Goal: Task Accomplishment & Management: Use online tool/utility

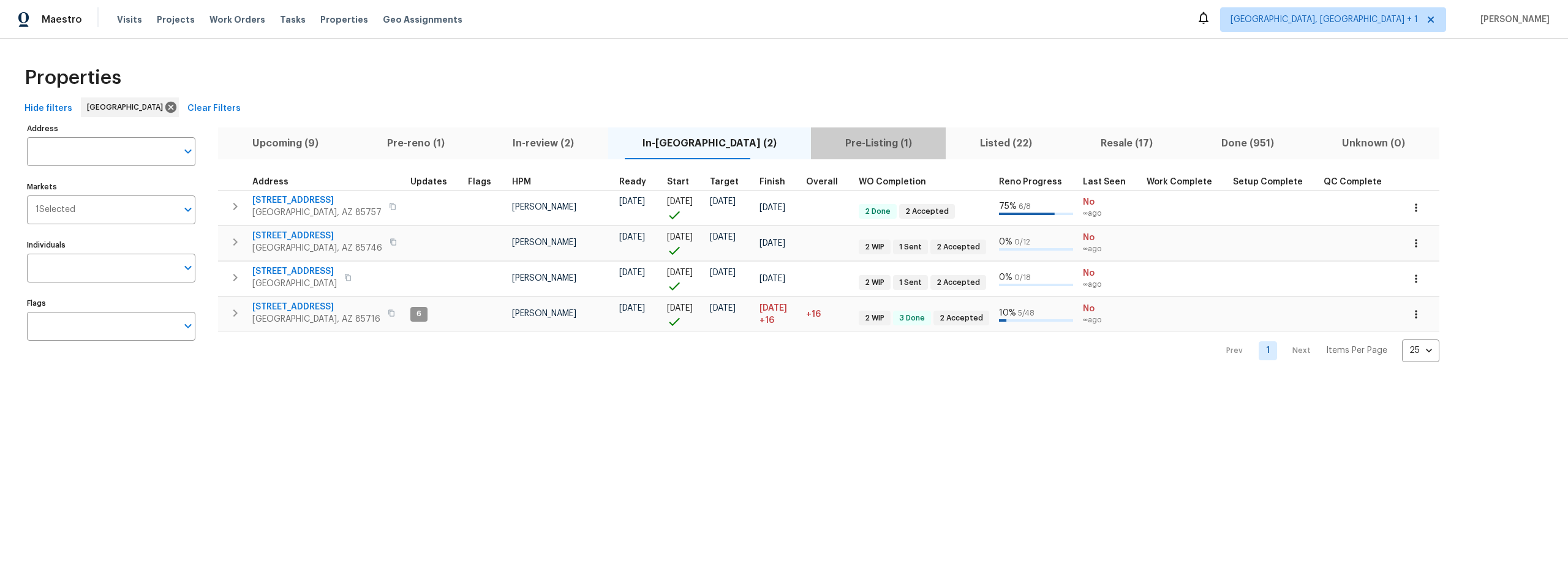
click at [818, 140] on span "Pre-Listing (1)" at bounding box center [878, 143] width 121 height 17
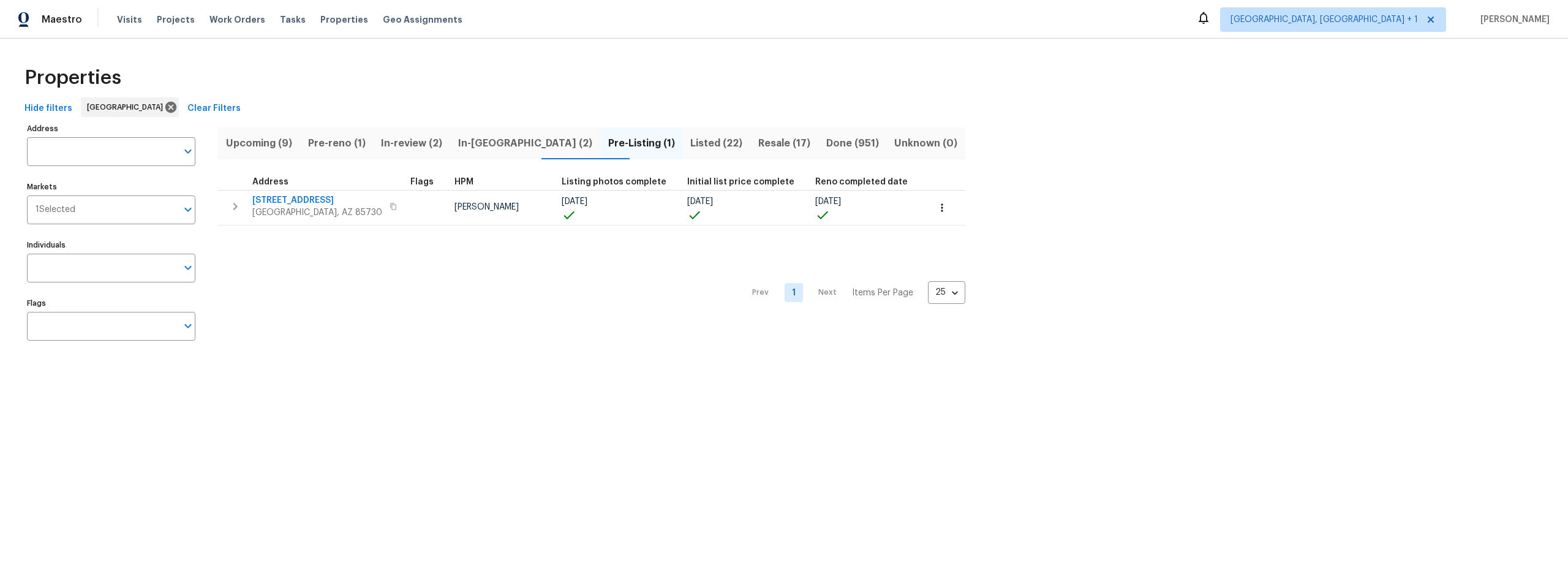
click at [690, 144] on span "Listed (22)" at bounding box center [716, 143] width 53 height 17
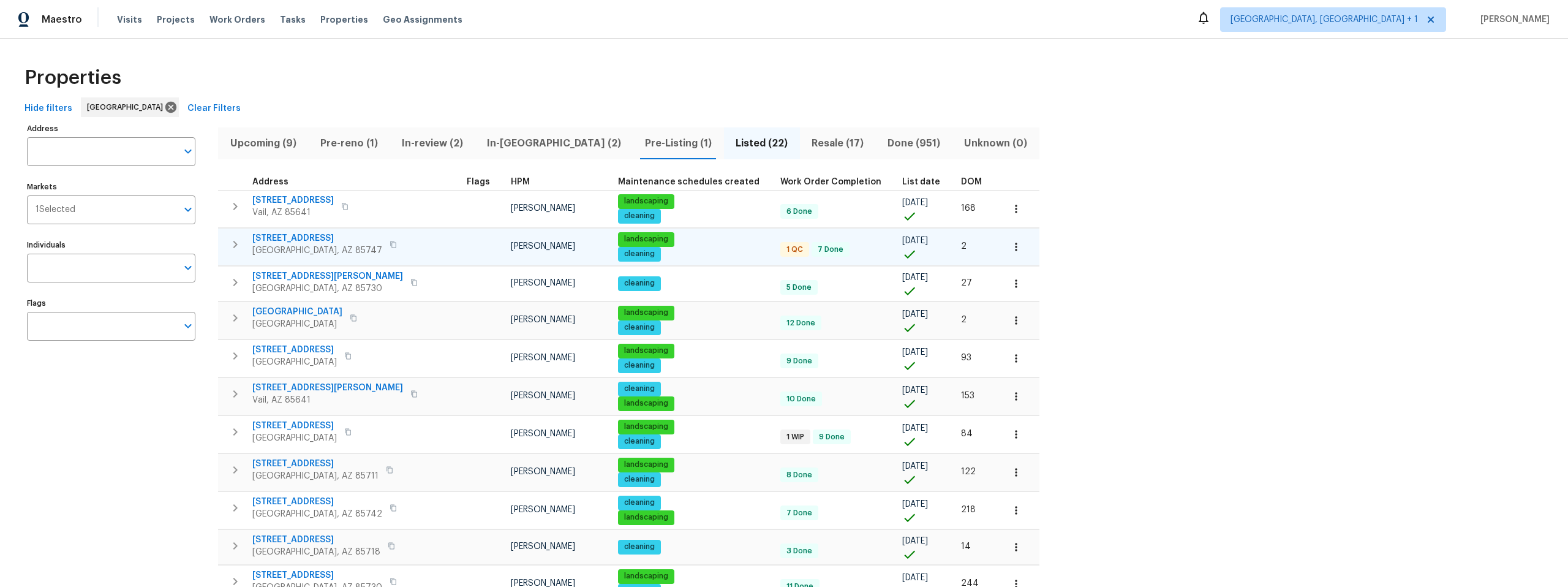
click at [309, 236] on span "[STREET_ADDRESS]" at bounding box center [317, 238] width 130 height 13
click at [281, 141] on span "Upcoming (9)" at bounding box center [262, 143] width 75 height 17
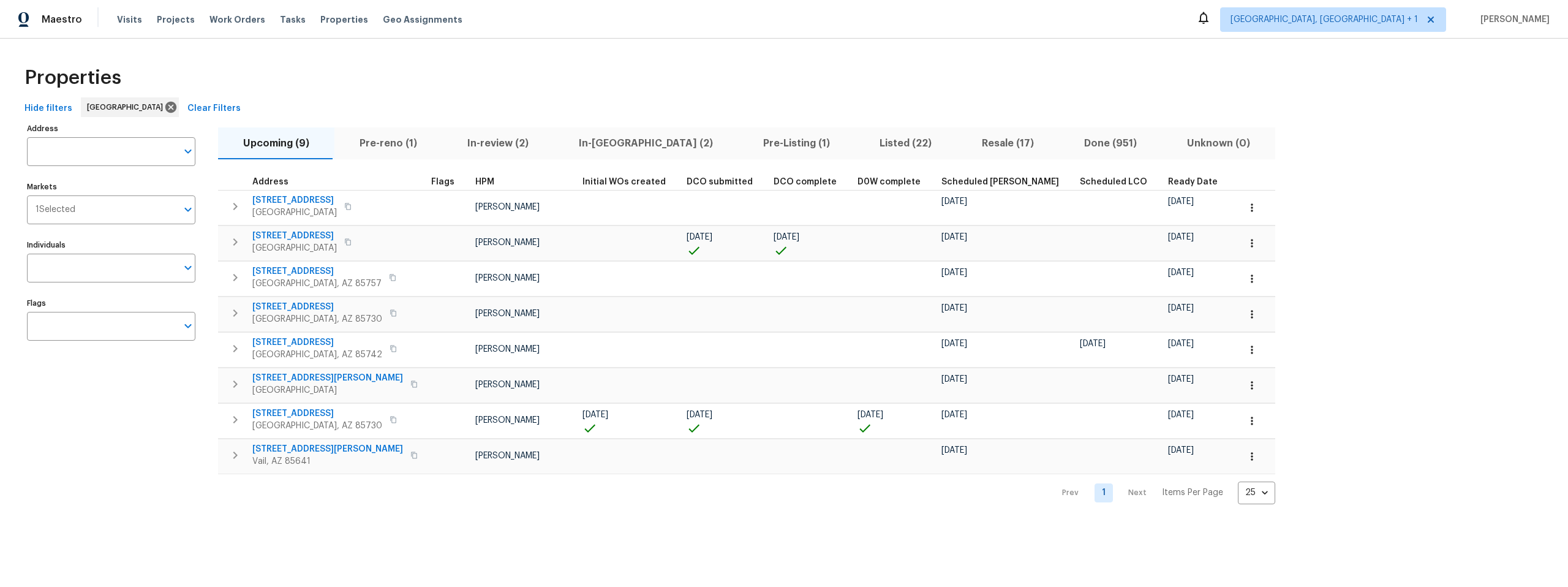
click at [105, 440] on div "Address Address Markets 1 Selected Markets Individuals Individuals Flags Flags" at bounding box center [119, 311] width 184 height 384
click at [115, 447] on div "Address Address Markets 1 Selected Markets Individuals Individuals Flags Flags" at bounding box center [119, 311] width 184 height 384
click at [114, 446] on div "Address Address Markets 1 Selected Markets Individuals Individuals Flags Flags" at bounding box center [119, 311] width 184 height 384
click at [103, 448] on div "Address Address Markets 1 Selected Markets Individuals Individuals Flags Flags" at bounding box center [119, 311] width 184 height 384
click at [92, 442] on div "Address Address Markets 1 Selected Markets Individuals Individuals Flags Flags" at bounding box center [119, 311] width 184 height 384
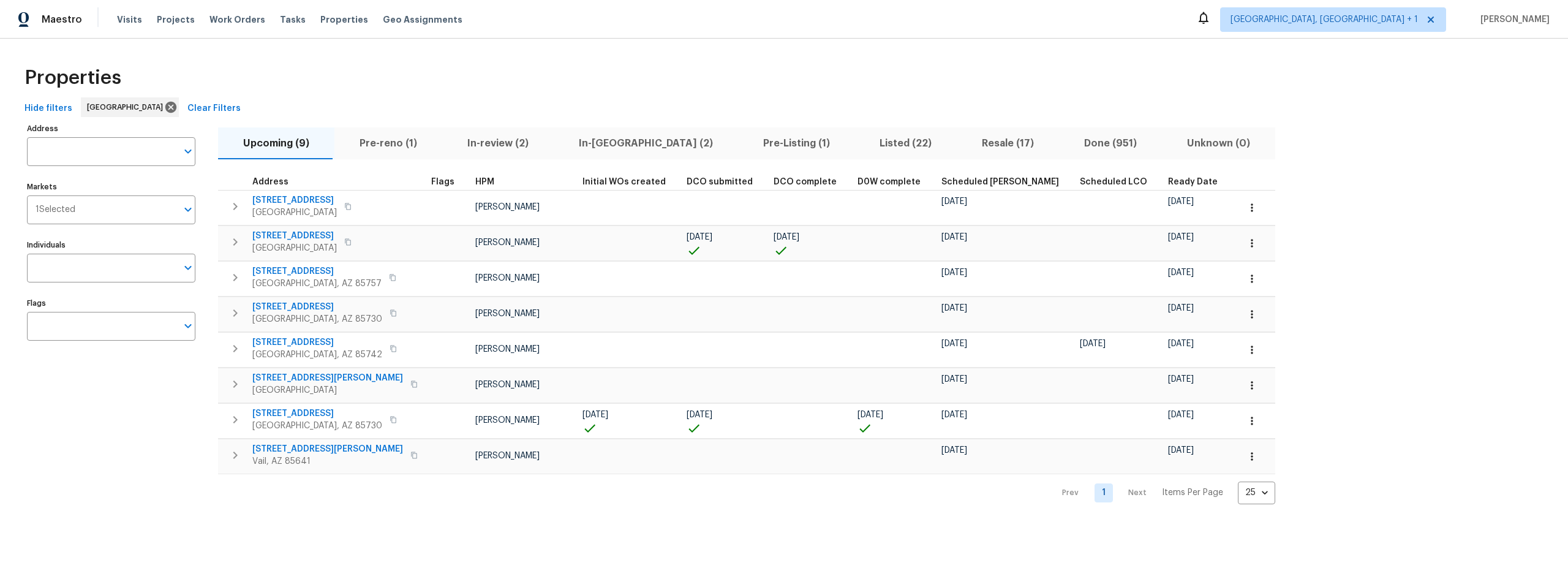
click at [403, 73] on div "Properties" at bounding box center [784, 78] width 1528 height 39
click at [95, 398] on div "Address Address Markets 1 Selected Markets Individuals Individuals Flags Flags" at bounding box center [119, 311] width 184 height 384
click at [105, 434] on div "Address Address Markets 1 Selected Markets Individuals Individuals Flags Flags" at bounding box center [119, 311] width 184 height 384
click at [106, 431] on div "Address Address Markets 1 Selected Markets Individuals Individuals Flags Flags" at bounding box center [119, 311] width 184 height 384
click at [121, 417] on div "Address Address Markets 1 Selected Markets Individuals Individuals Flags Flags" at bounding box center [119, 311] width 184 height 384
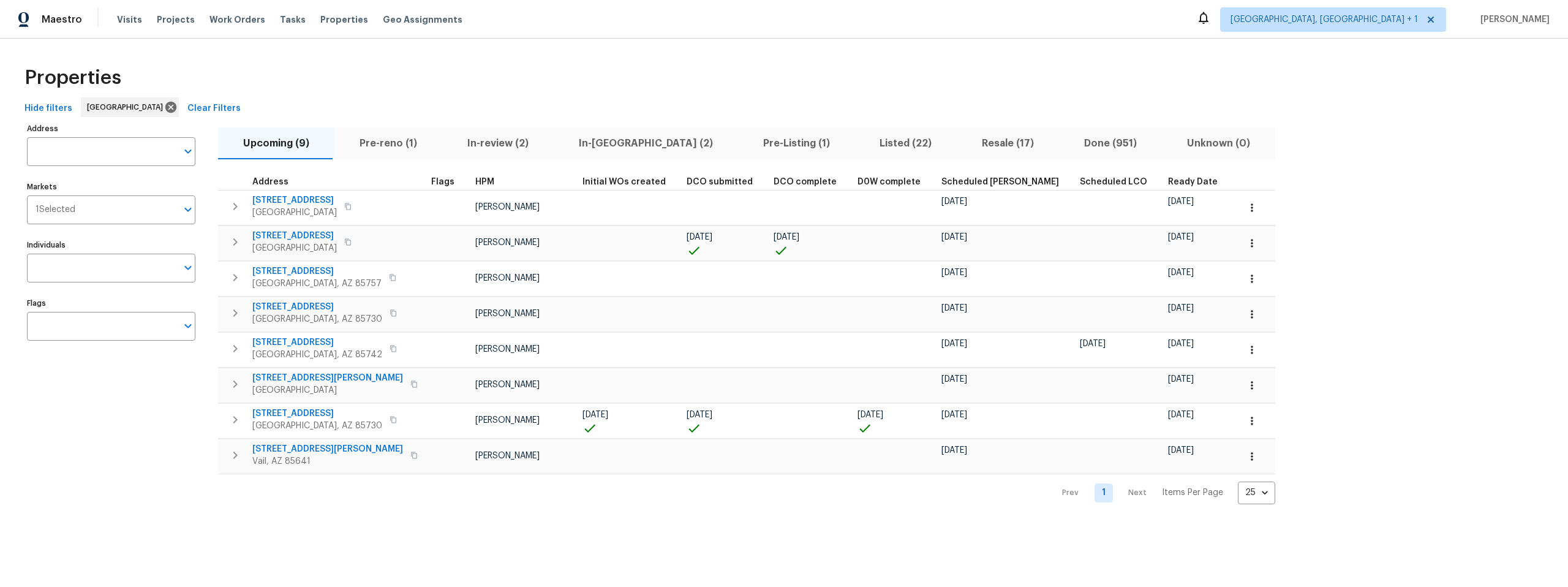
click at [115, 408] on div "Address Address Markets 1 Selected Markets Individuals Individuals Flags Flags" at bounding box center [119, 311] width 184 height 384
click at [156, 408] on div "Address Address Markets 1 Selected Markets Individuals Individuals Flags Flags" at bounding box center [119, 311] width 184 height 384
click at [109, 407] on div "Address Address Markets 1 Selected Markets Individuals Individuals Flags Flags" at bounding box center [119, 311] width 184 height 384
click at [862, 140] on span "Listed (22)" at bounding box center [906, 143] width 88 height 17
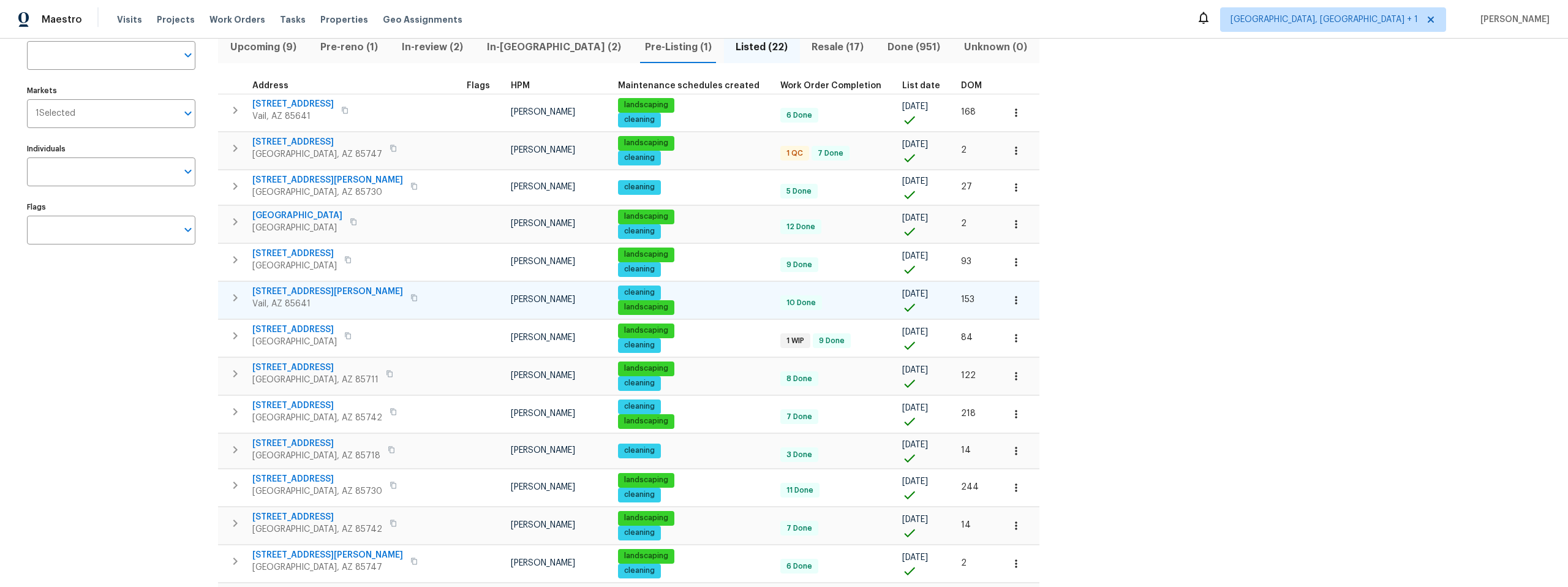
scroll to position [95, 0]
click at [350, 223] on icon "button" at bounding box center [353, 223] width 8 height 8
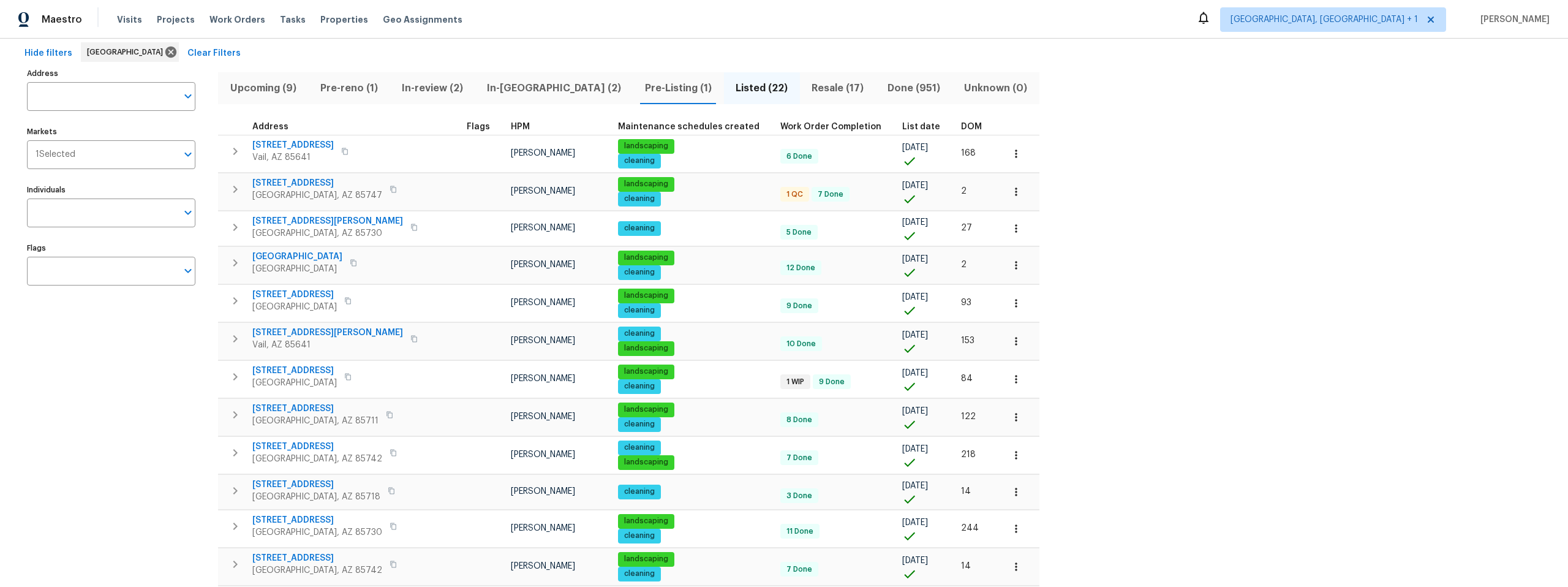
scroll to position [0, 0]
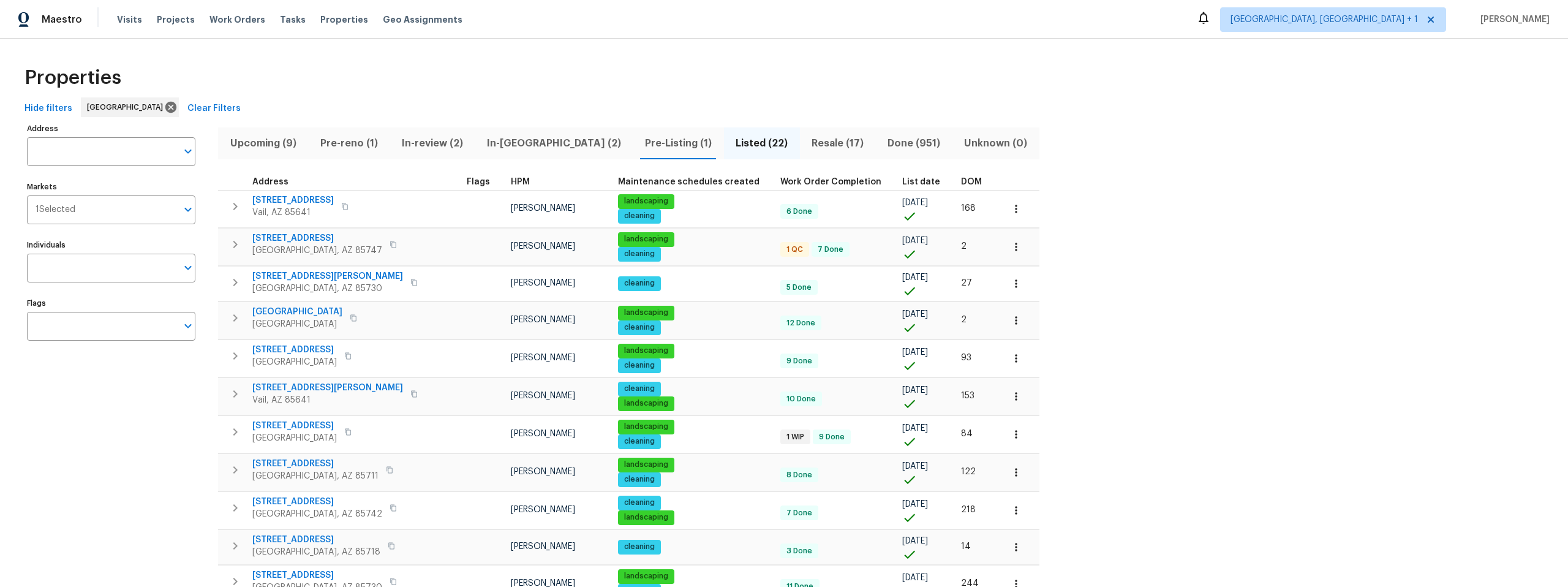
click at [504, 144] on span "In-[GEOGRAPHIC_DATA] (2)" at bounding box center [553, 143] width 143 height 17
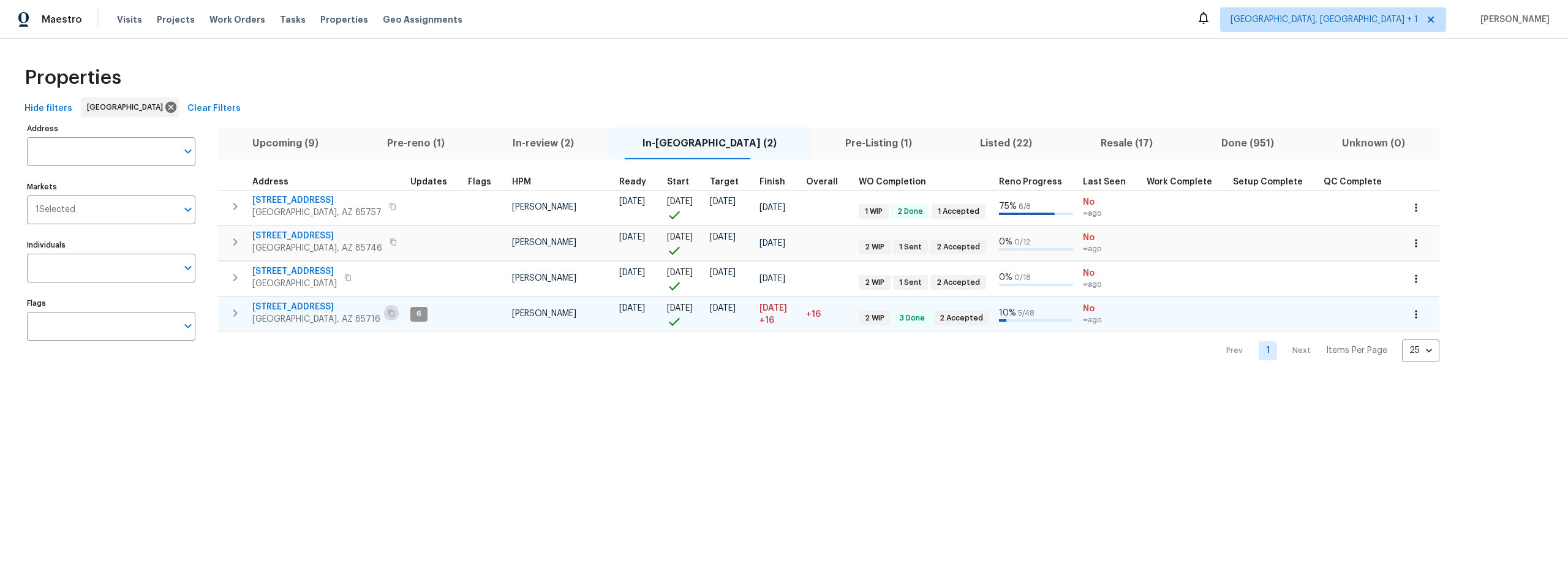
click at [388, 310] on icon "button" at bounding box center [391, 313] width 6 height 7
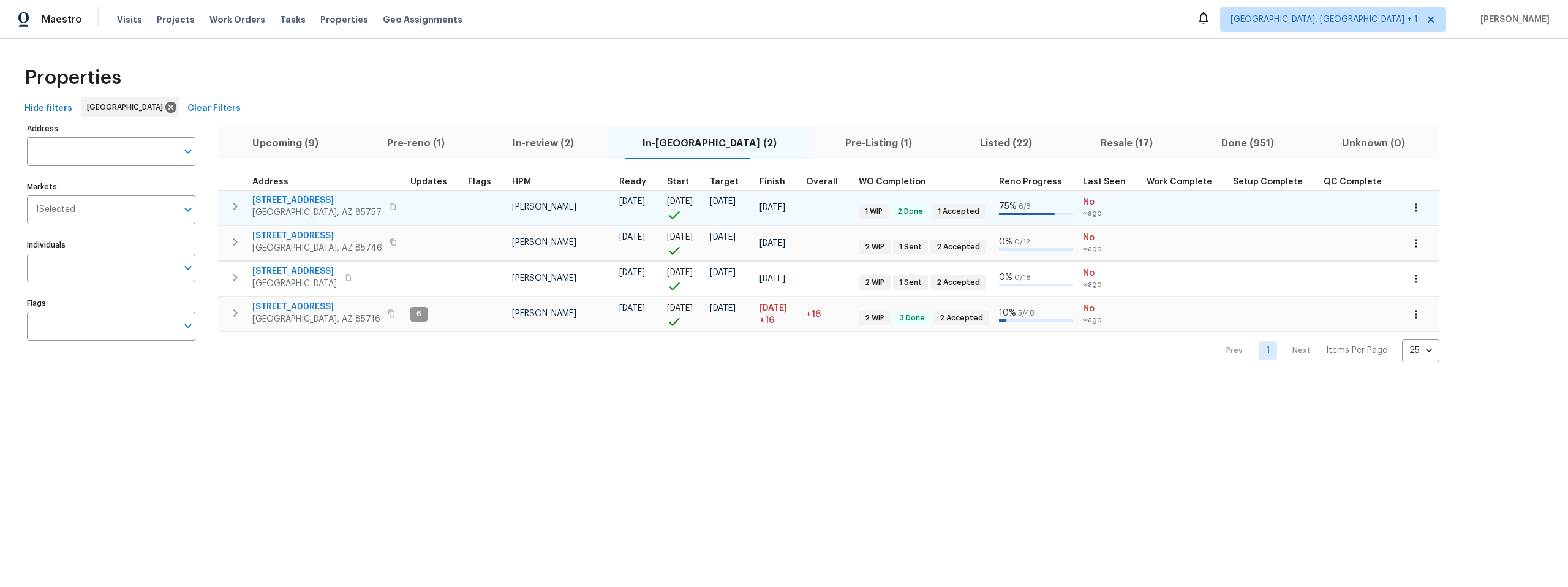
click at [389, 206] on icon "button" at bounding box center [392, 206] width 8 height 8
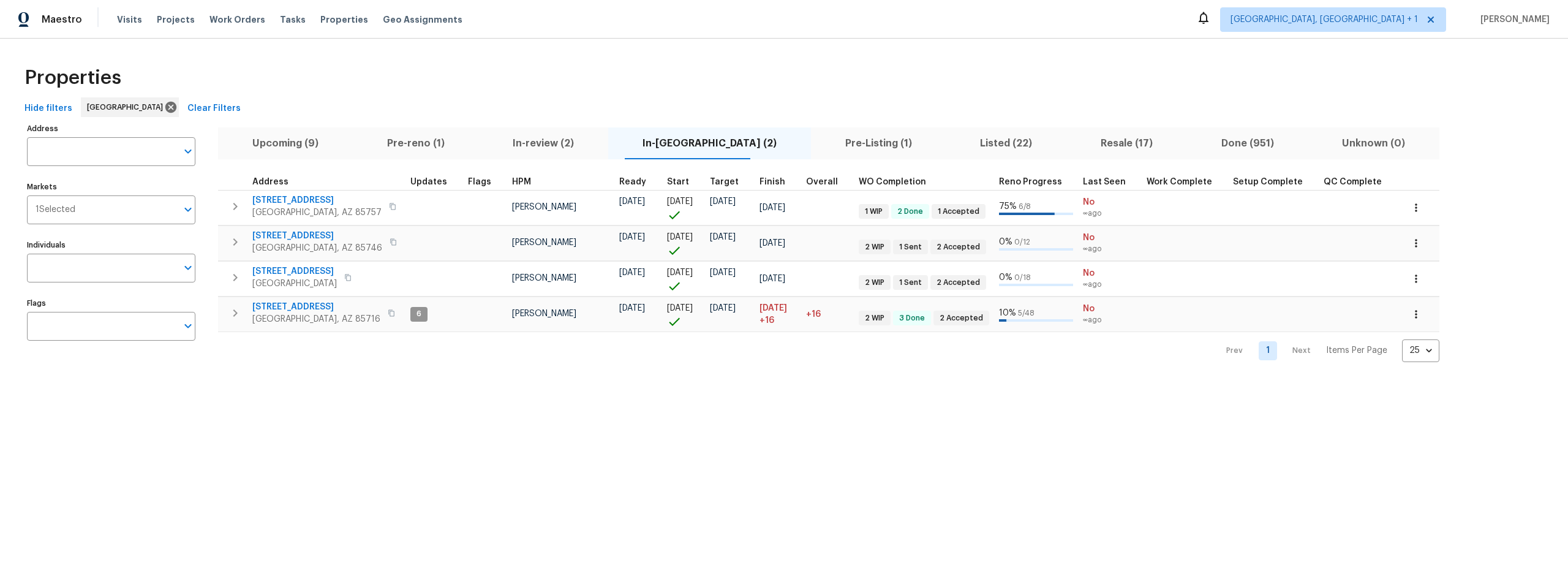
click at [832, 140] on span "Pre-Listing (1)" at bounding box center [878, 143] width 121 height 17
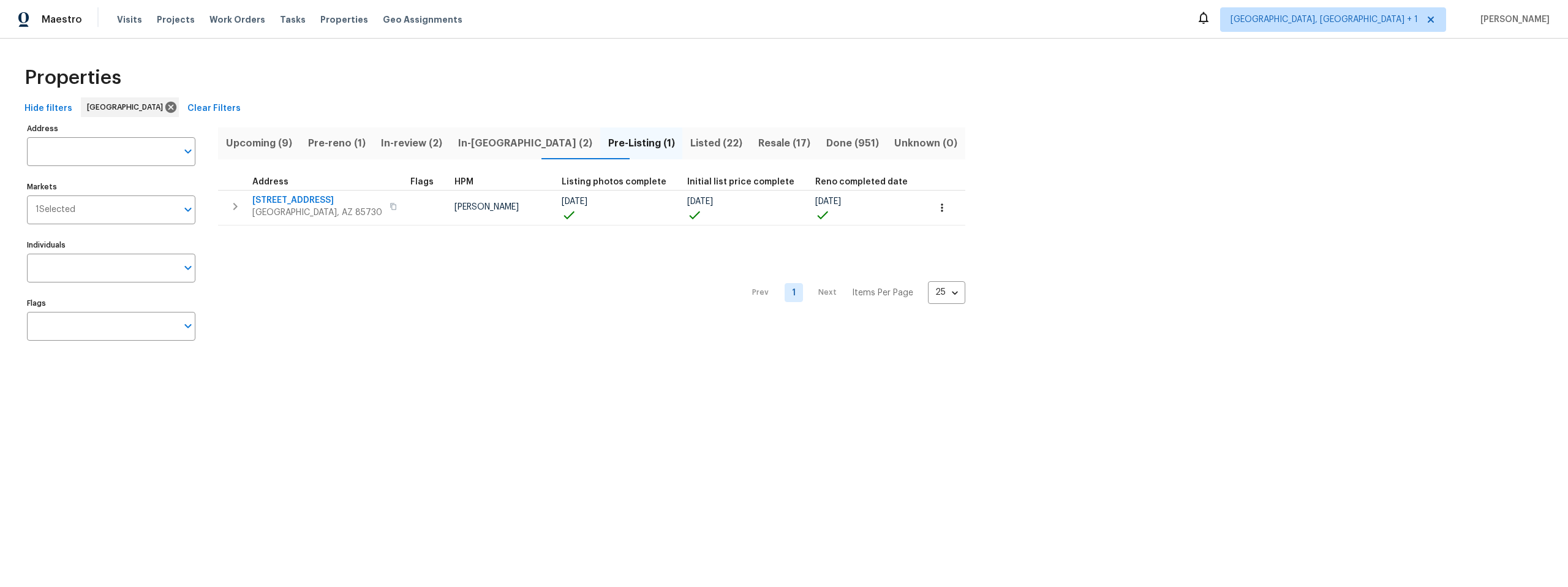
click at [1101, 75] on div "Properties" at bounding box center [784, 78] width 1528 height 39
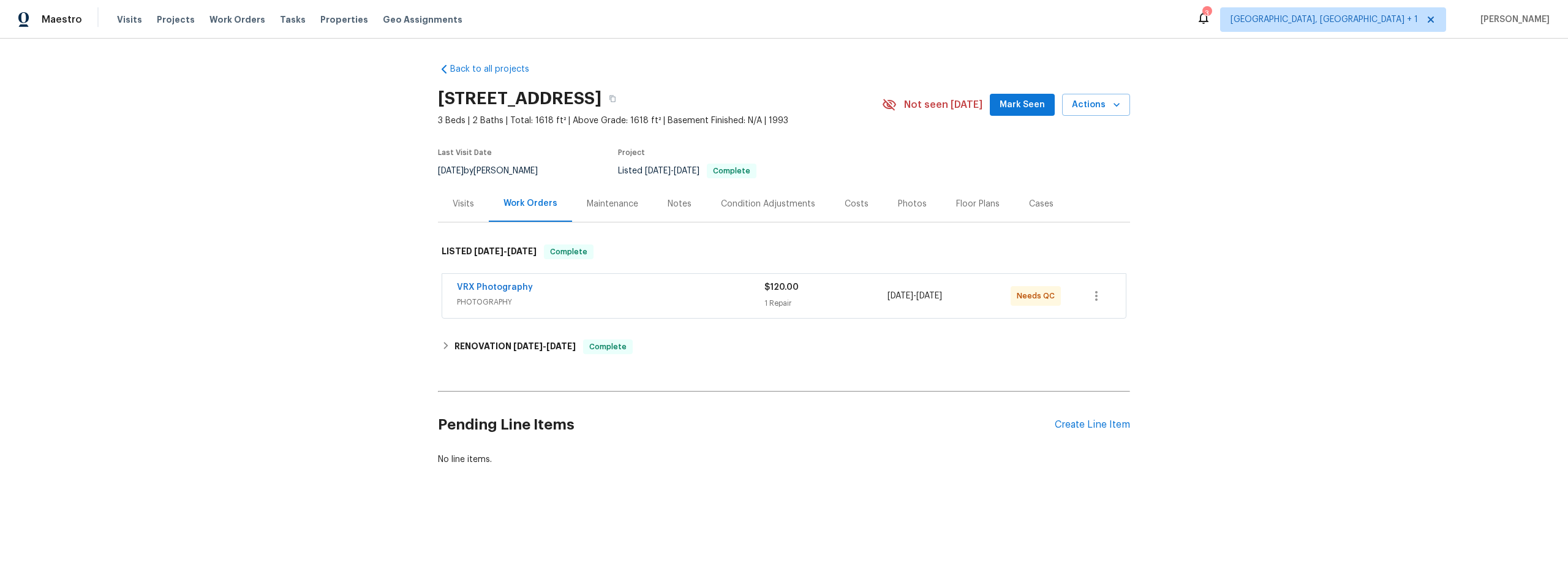
click at [453, 198] on div "Visits" at bounding box center [463, 204] width 21 height 13
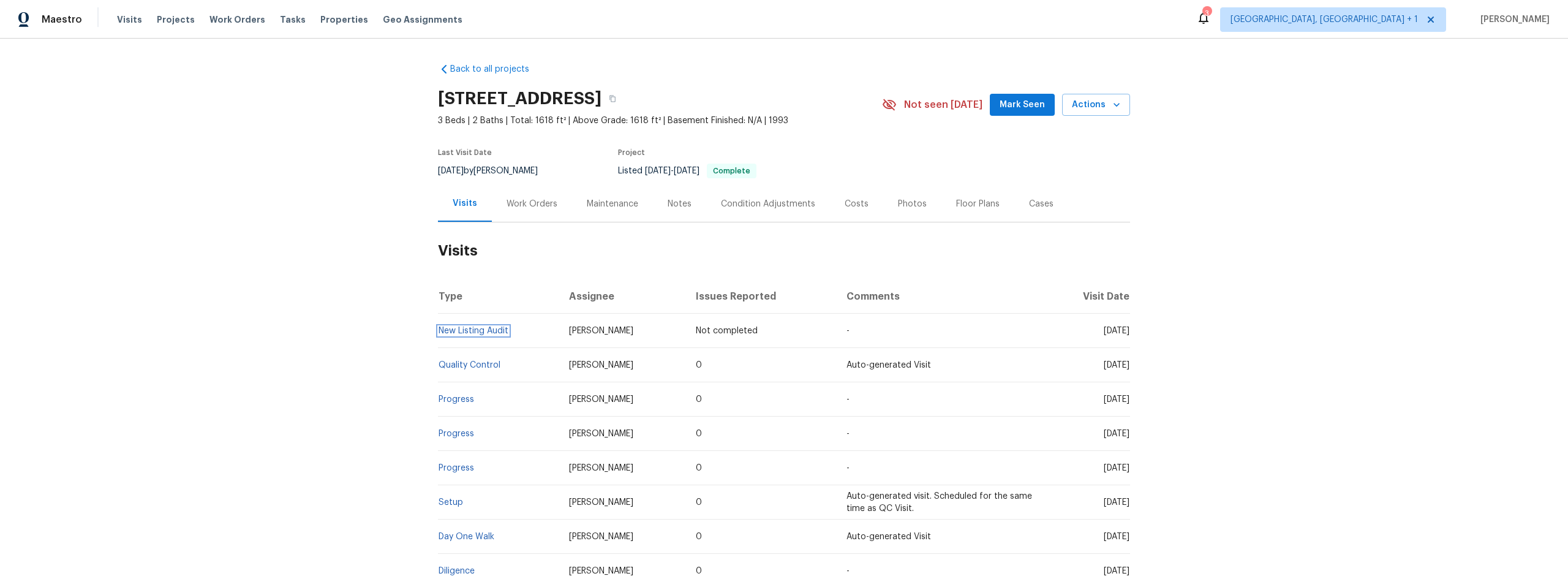
click at [464, 329] on link "New Listing Audit" at bounding box center [473, 331] width 70 height 8
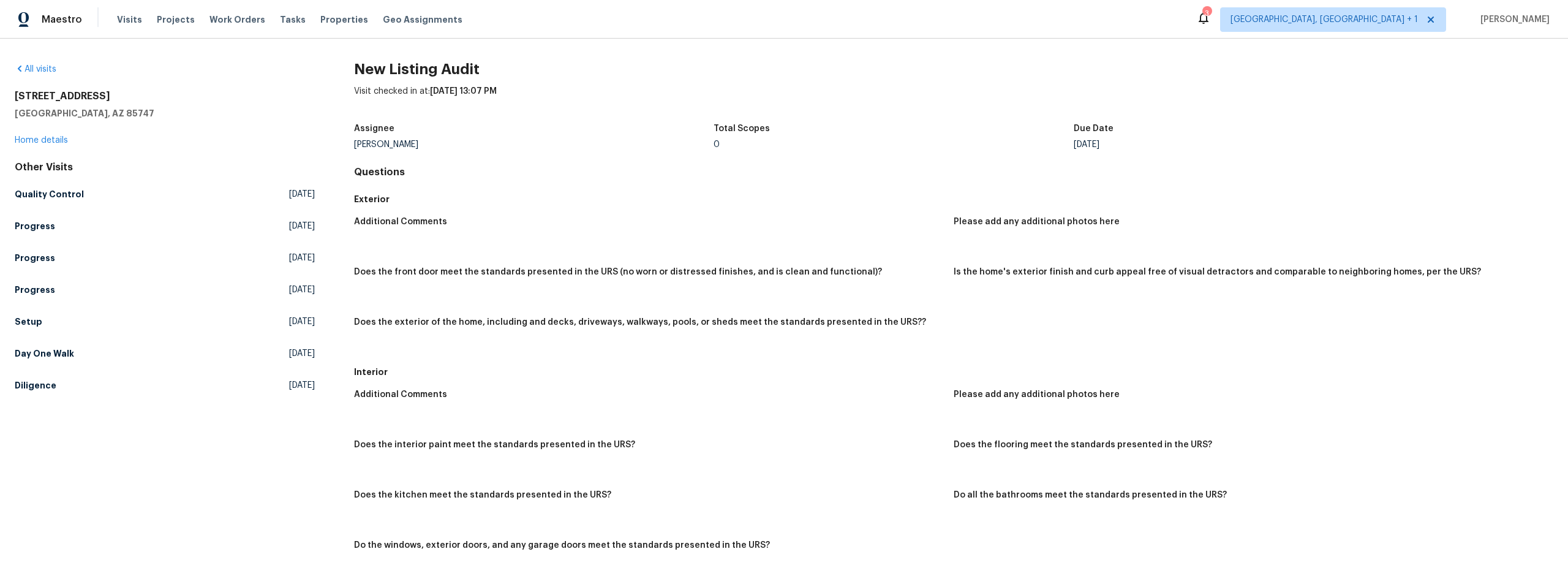
click at [168, 74] on div "All visits" at bounding box center [164, 69] width 300 height 13
click at [121, 19] on span "Visits" at bounding box center [130, 19] width 25 height 13
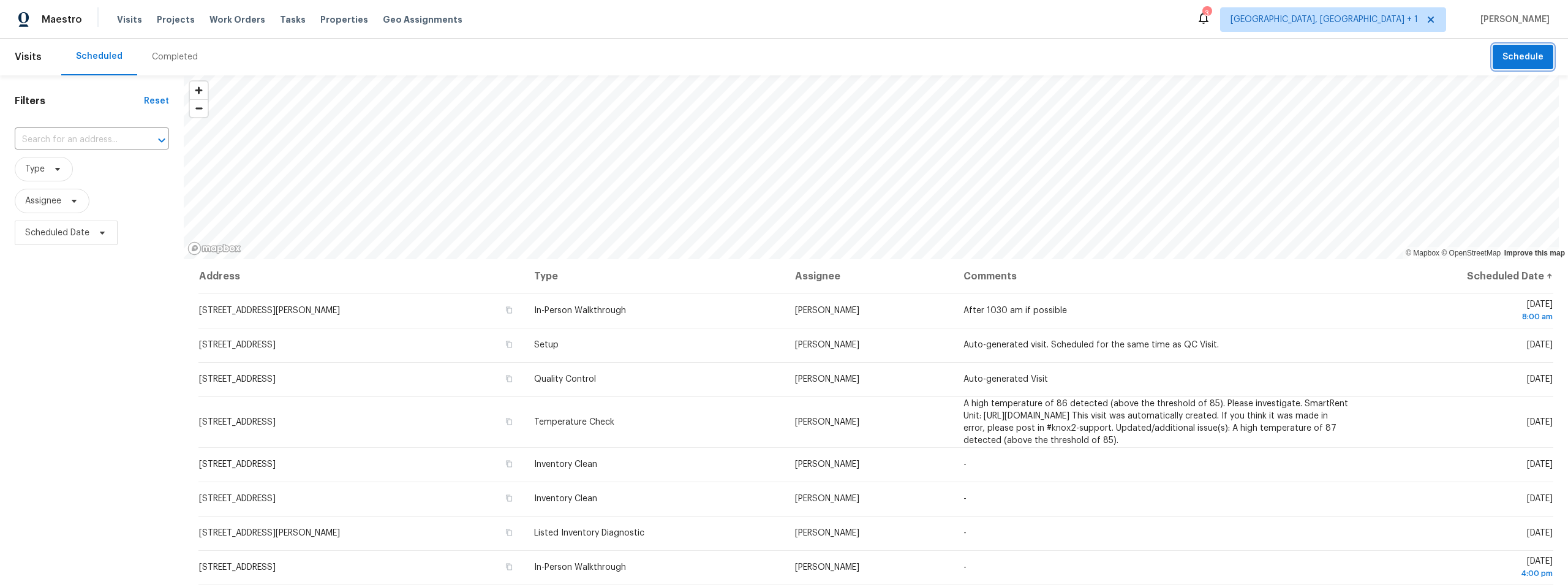
click at [1502, 57] on span "Schedule" at bounding box center [1522, 57] width 41 height 15
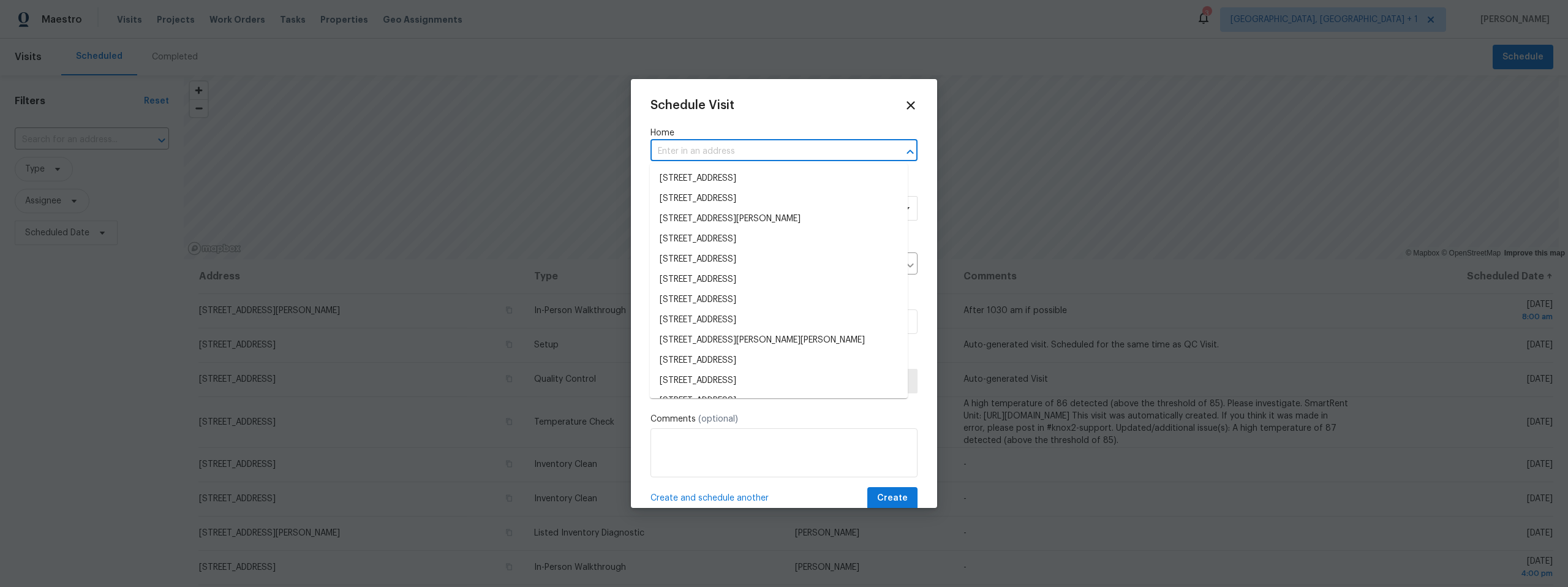
paste input "7437 E Calle Sinaloa Tucson AZ 85710"
type input "7437 E Calle Sinaloa Tucson AZ 85710"
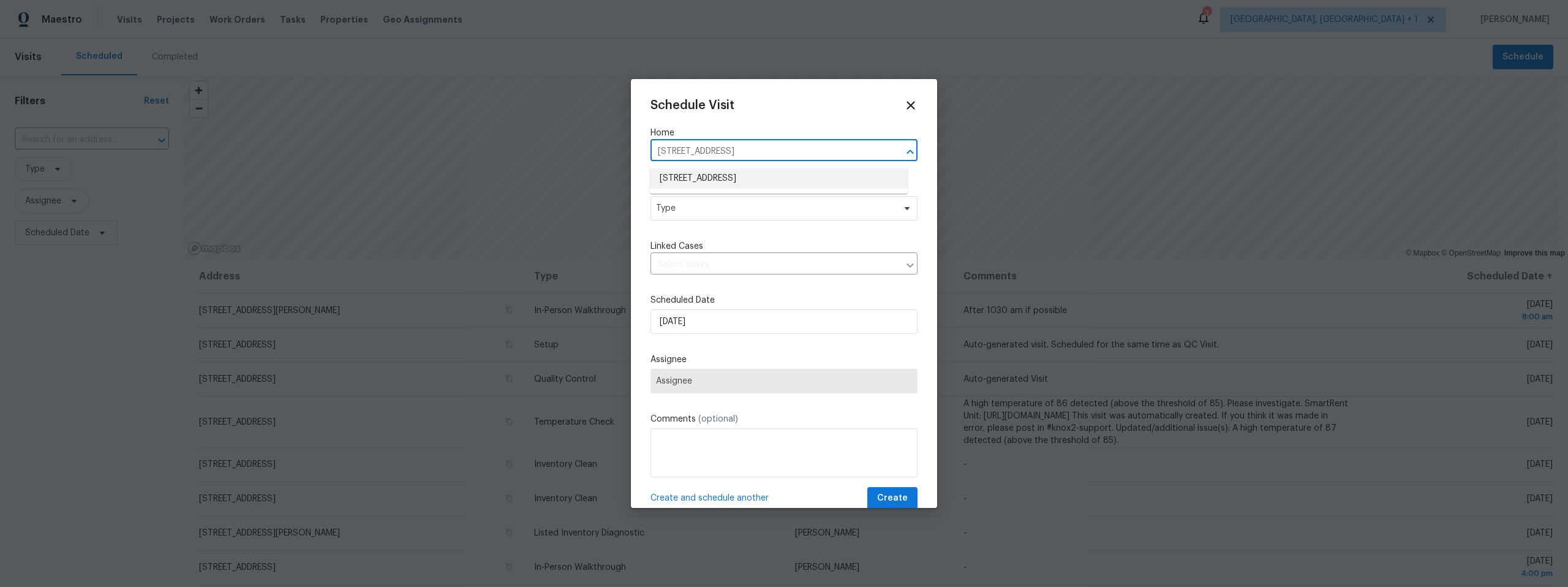
click at [747, 175] on li "7437 E Calle Sinaloa, Tucson, AZ 85710" at bounding box center [779, 179] width 258 height 20
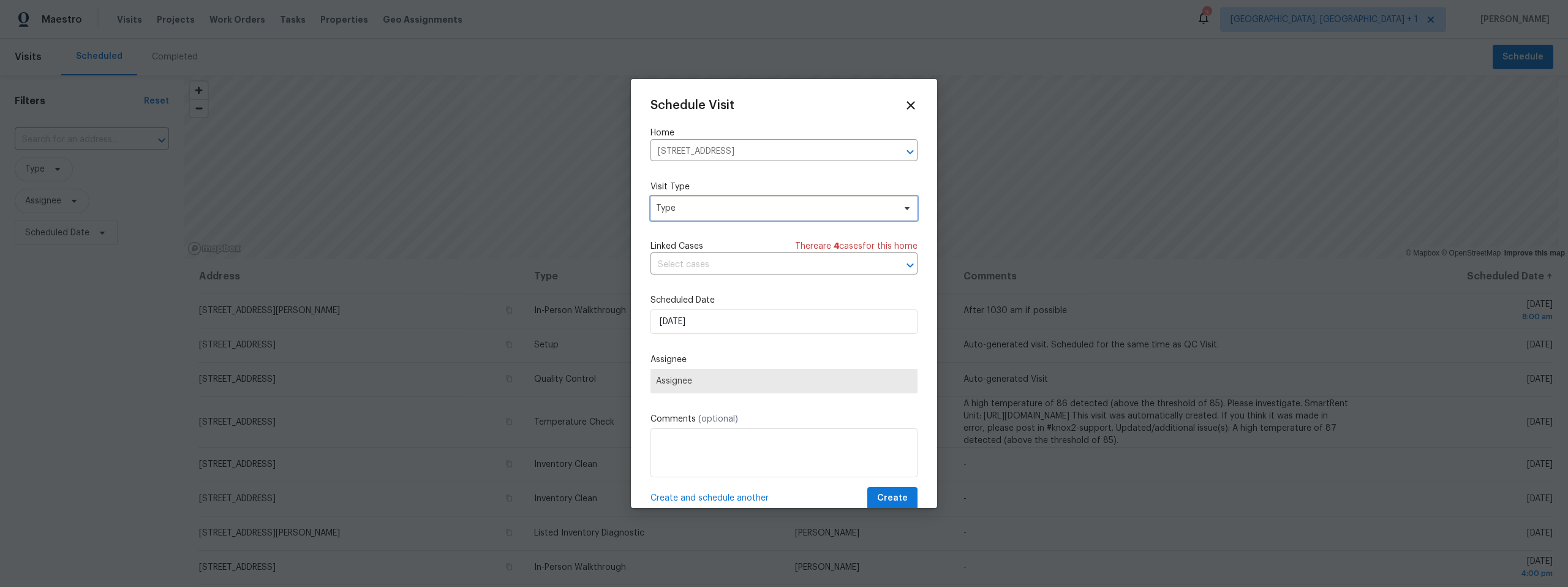
click at [730, 205] on span "Type" at bounding box center [775, 208] width 238 height 13
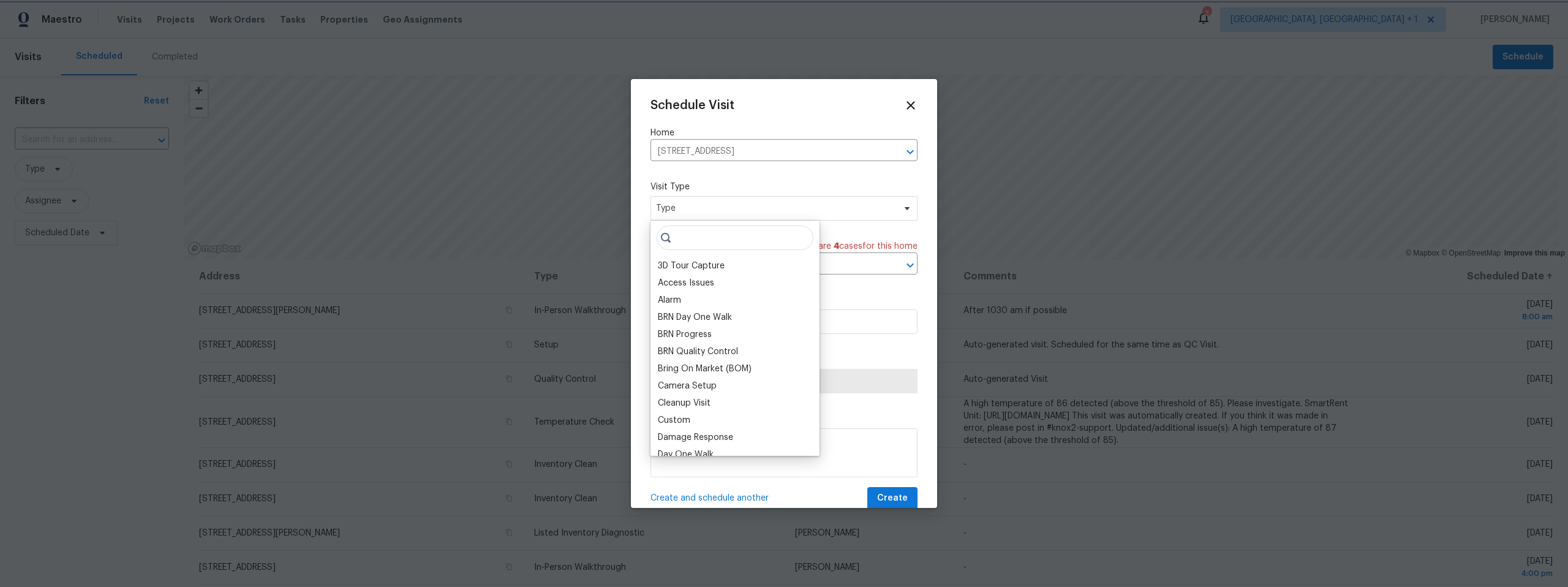
click at [728, 207] on span "Type" at bounding box center [775, 208] width 238 height 13
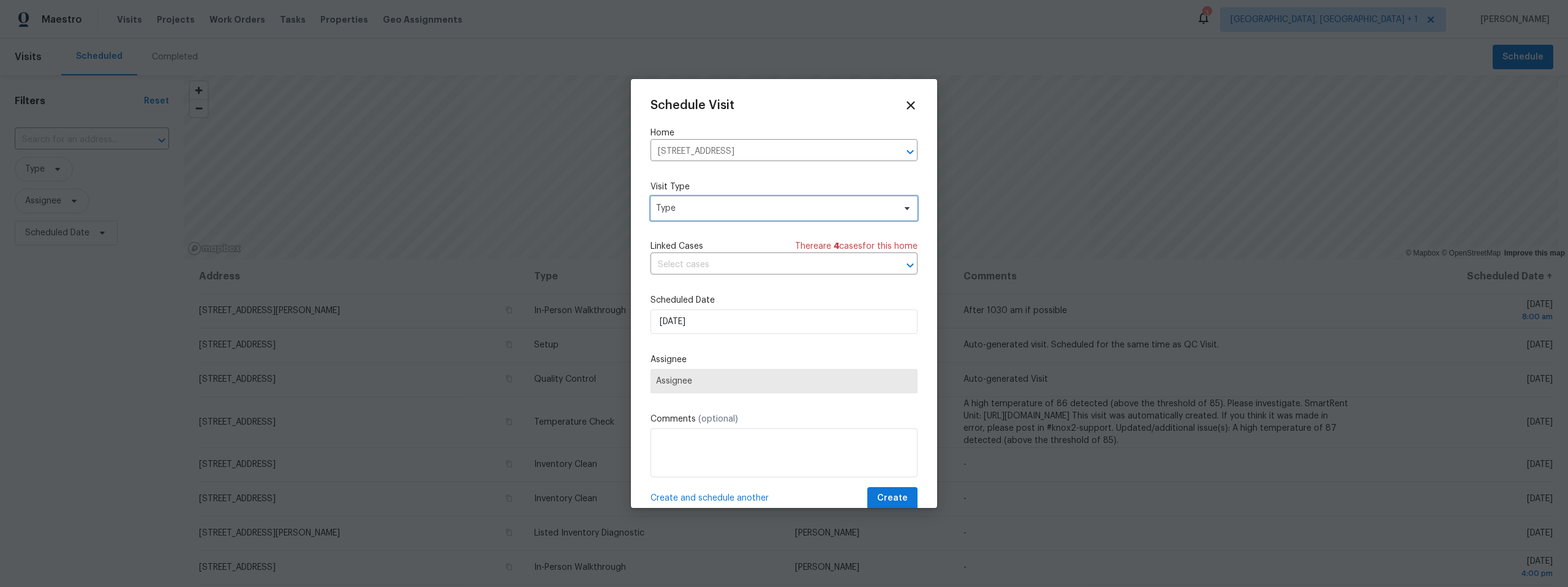
click at [692, 206] on span "Type" at bounding box center [775, 208] width 238 height 13
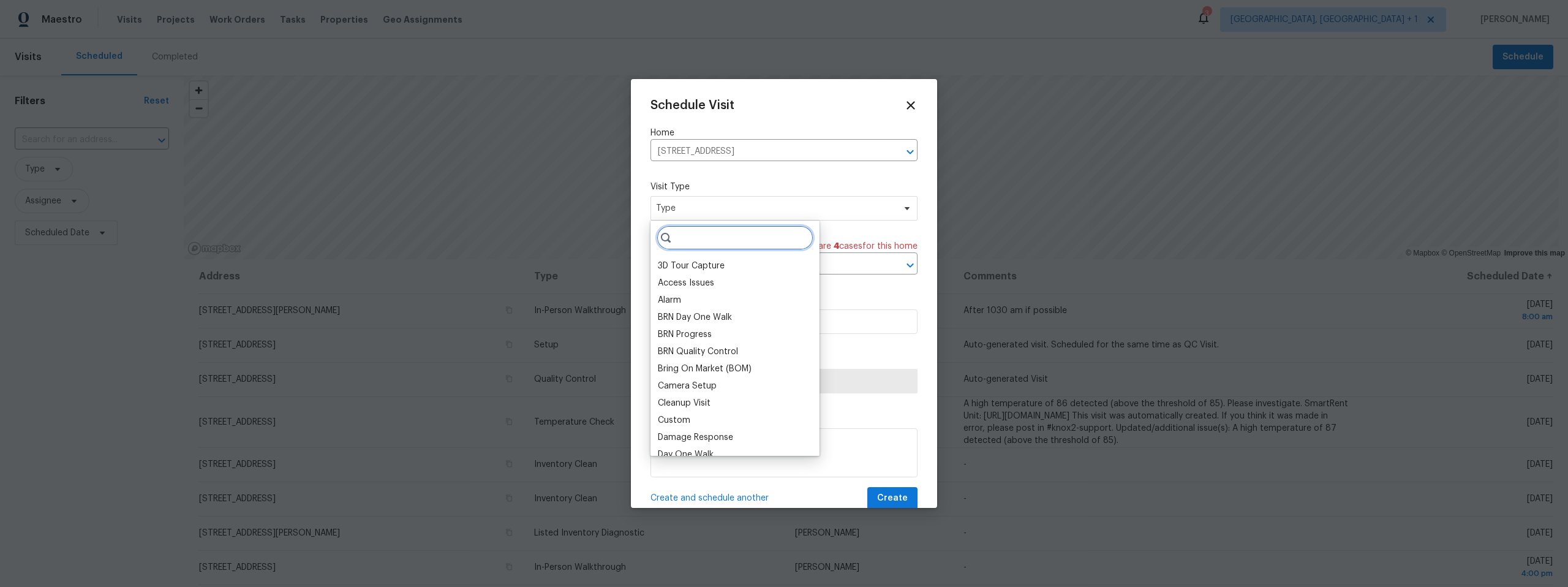
click at [711, 239] on input "search" at bounding box center [735, 237] width 157 height 24
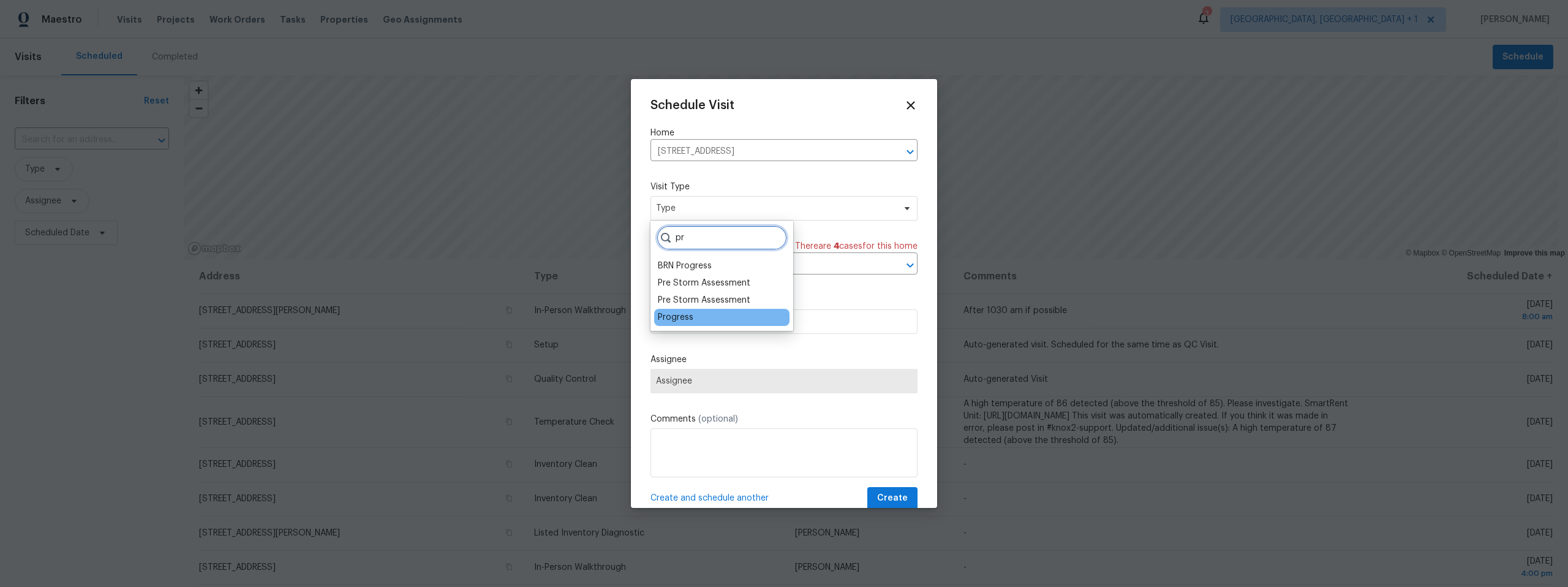
type input "pr"
click at [667, 317] on div "Progress" at bounding box center [676, 317] width 35 height 13
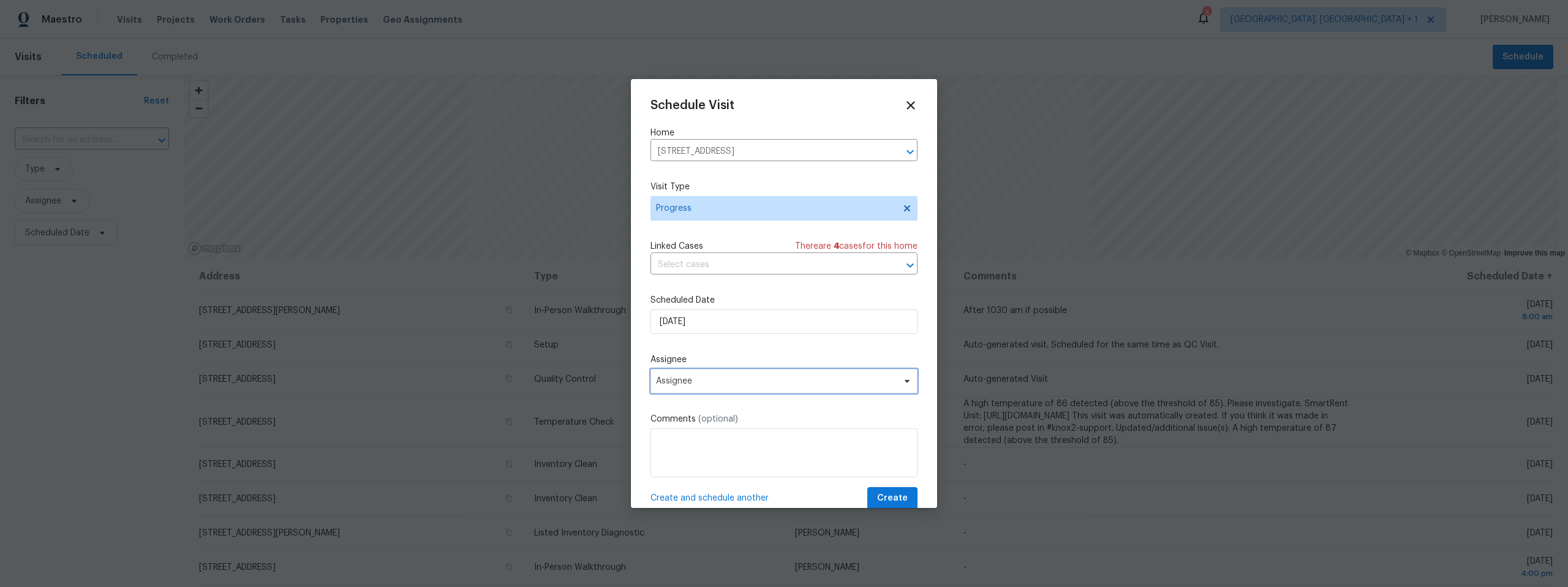
click at [694, 379] on span "Assignee" at bounding box center [776, 381] width 240 height 10
type input "john"
click at [726, 470] on div "[PERSON_NAME]" at bounding box center [721, 466] width 135 height 17
click at [706, 464] on div "[PERSON_NAME]" at bounding box center [721, 466] width 135 height 17
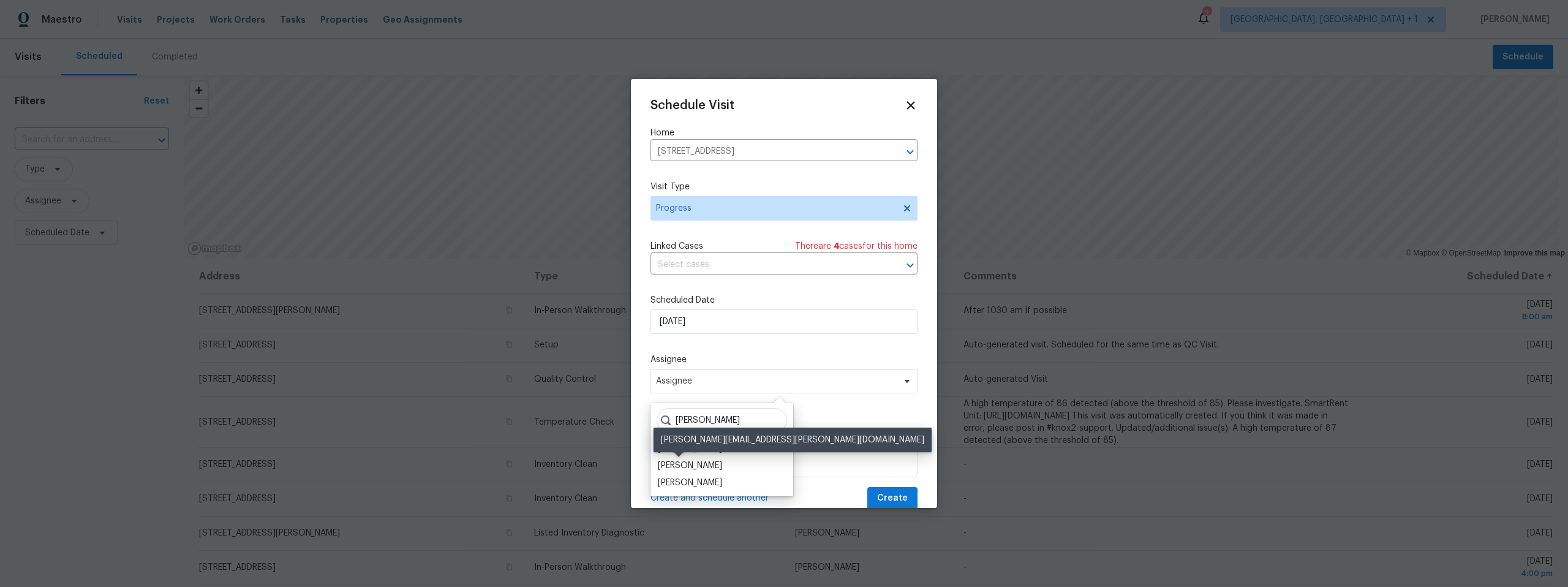
click at [687, 464] on div "[PERSON_NAME]" at bounding box center [690, 466] width 64 height 13
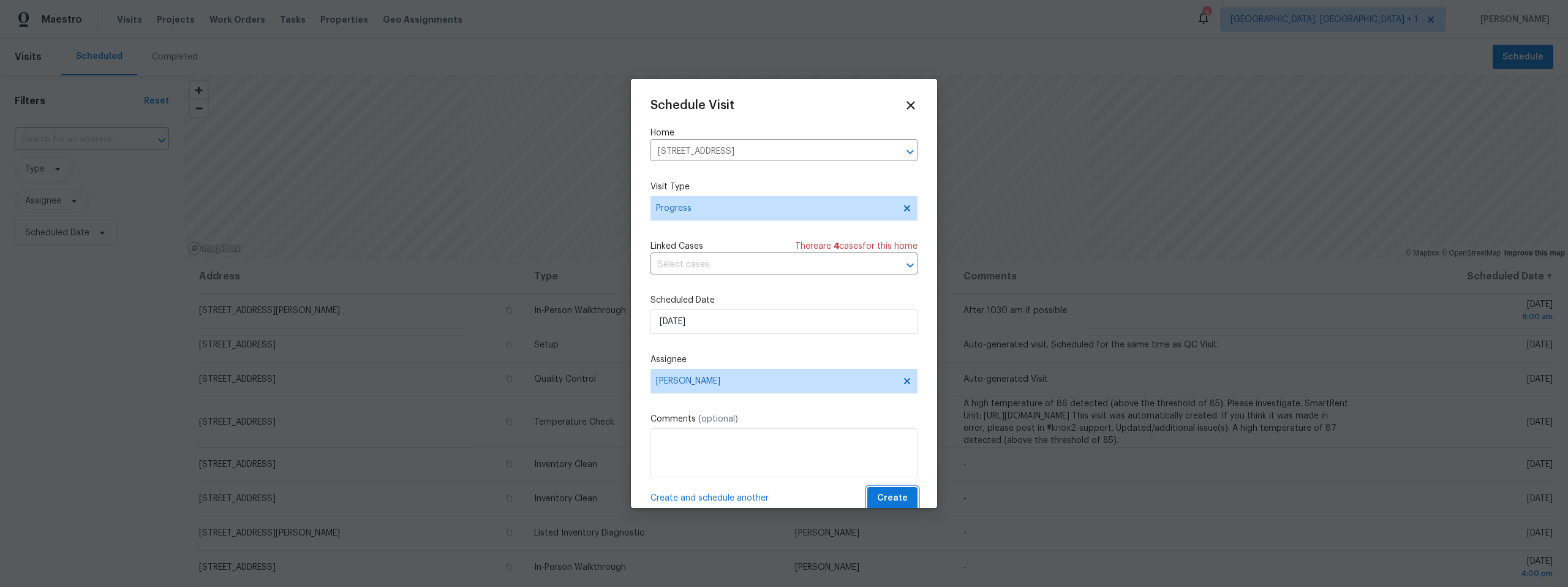
click at [892, 494] on span "Create" at bounding box center [892, 498] width 30 height 15
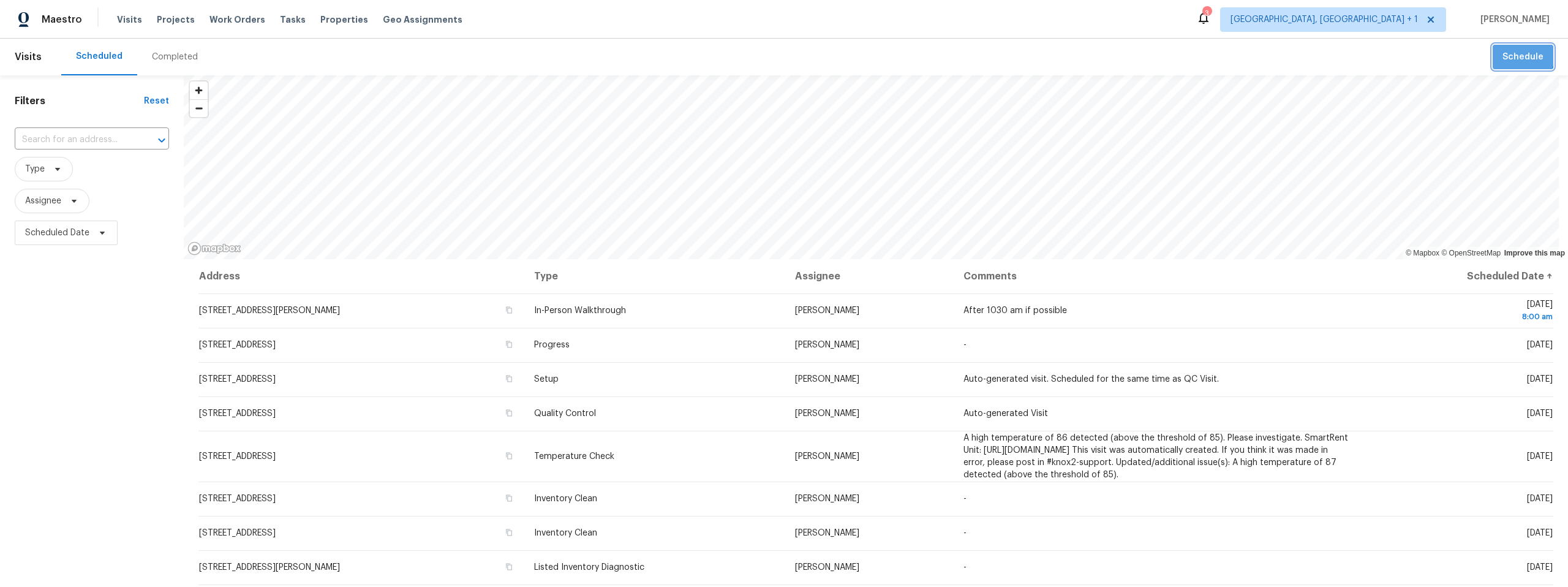
click at [1511, 54] on span "Schedule" at bounding box center [1522, 57] width 41 height 15
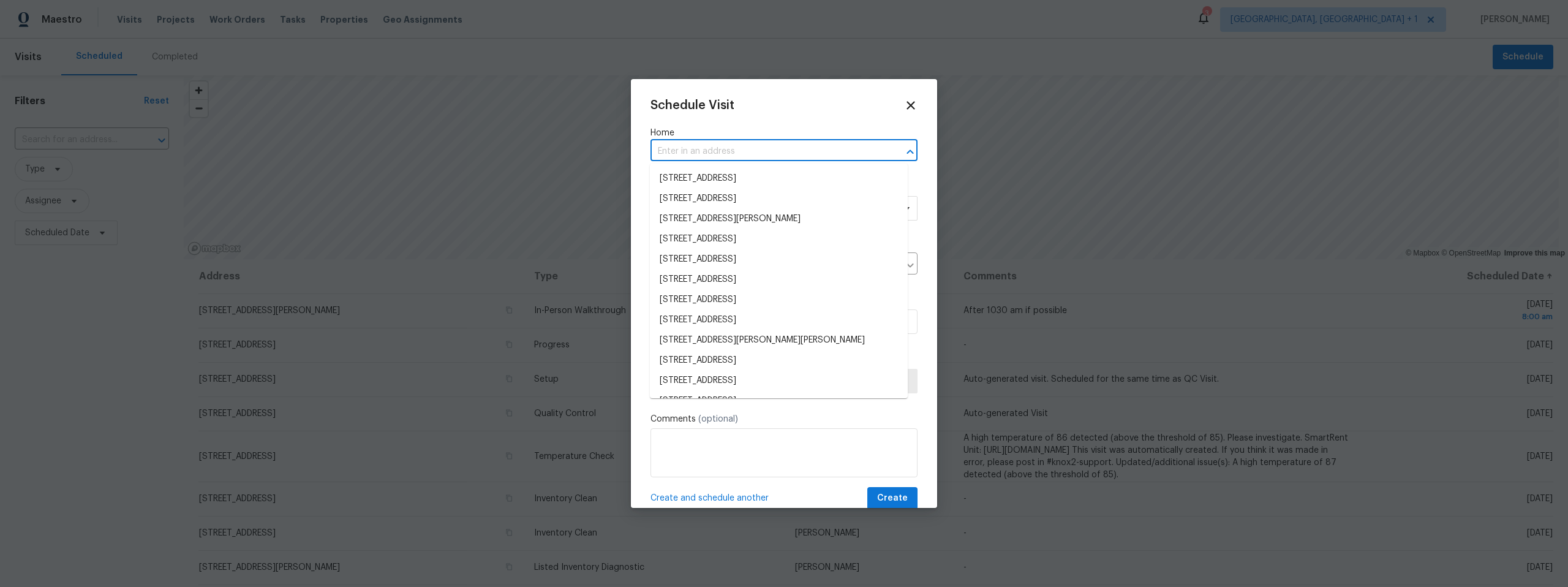
paste input "[STREET_ADDRESS][PERSON_NAME]"
type input "[STREET_ADDRESS][PERSON_NAME]"
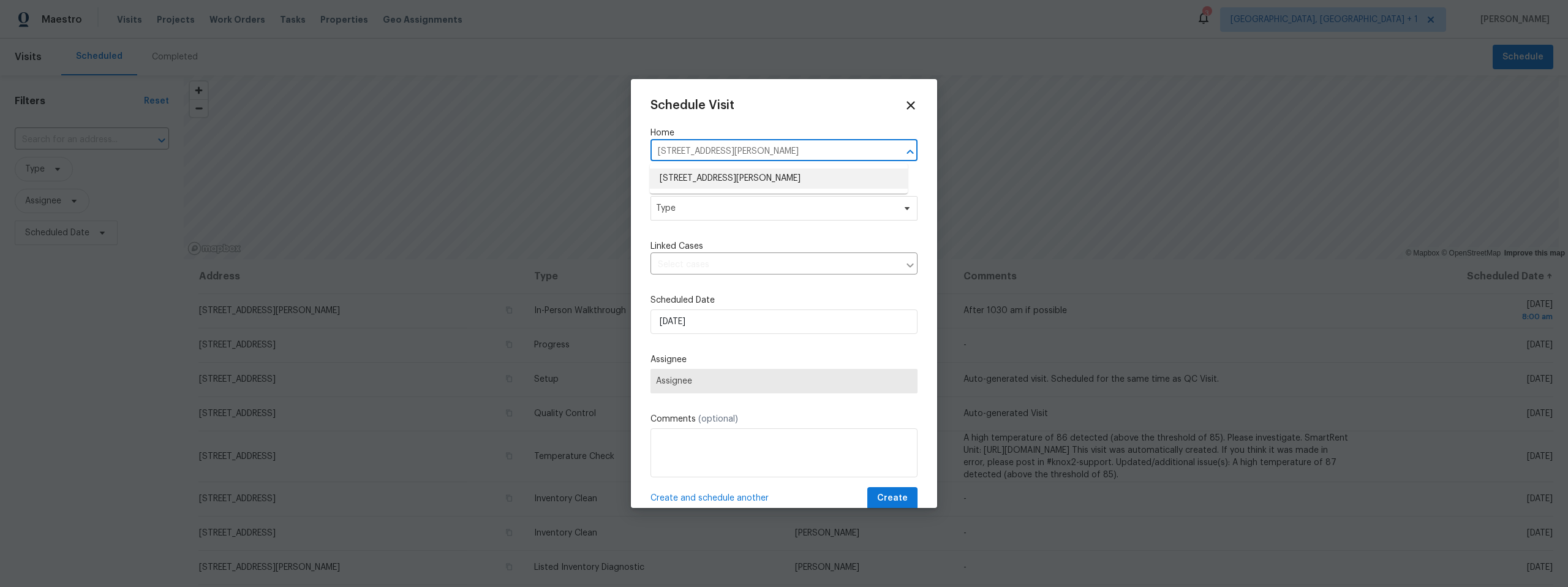
click at [717, 177] on li "10061 E Paseo San Rosendo, Tucson, AZ 85747" at bounding box center [779, 179] width 258 height 20
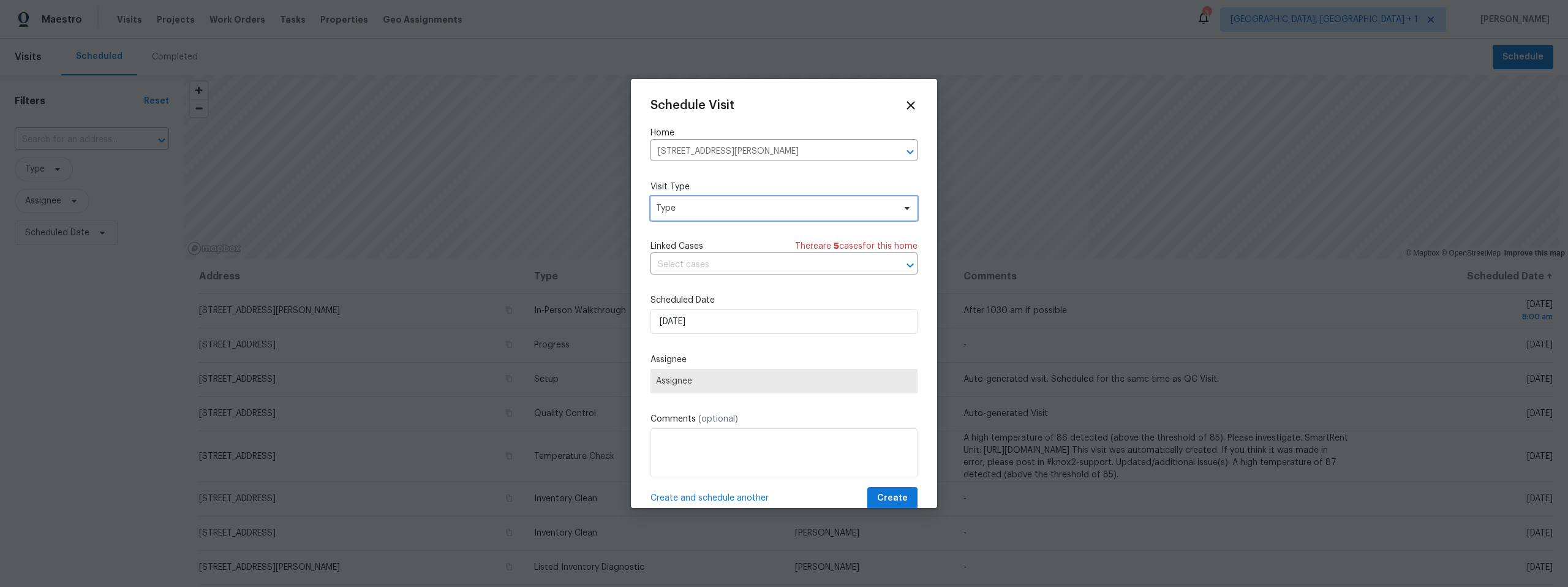
click at [694, 211] on span "Type" at bounding box center [775, 208] width 238 height 13
type input "new"
click at [685, 267] on div "New Listing Audit" at bounding box center [692, 266] width 70 height 13
click at [719, 381] on span "Assignee" at bounding box center [776, 381] width 240 height 10
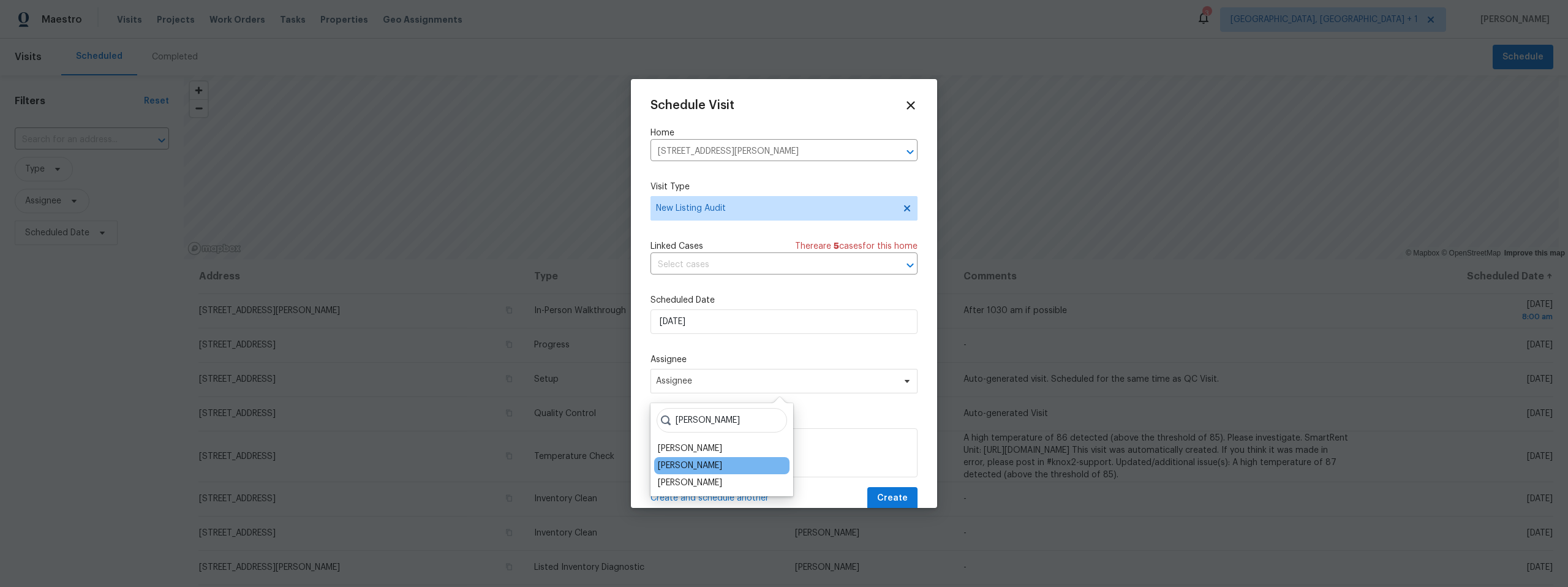
type input "john"
click at [705, 467] on div "[PERSON_NAME]" at bounding box center [721, 466] width 135 height 17
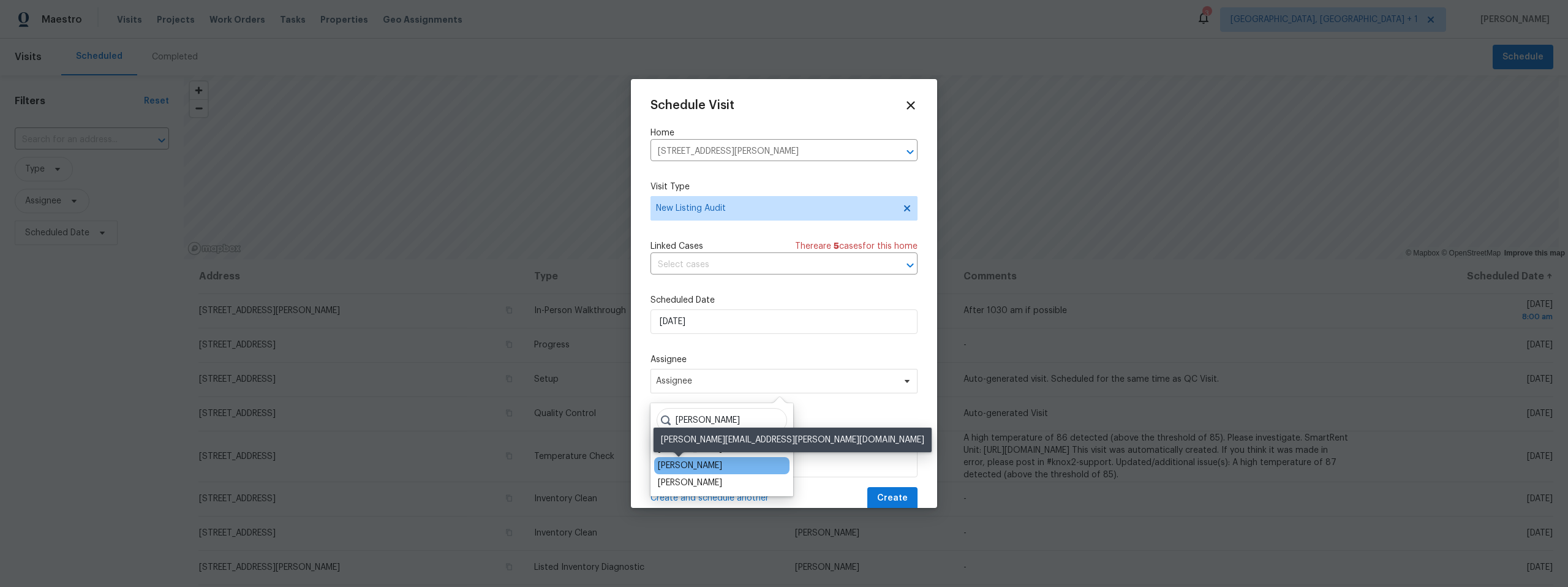
click at [690, 465] on div "[PERSON_NAME]" at bounding box center [690, 466] width 64 height 13
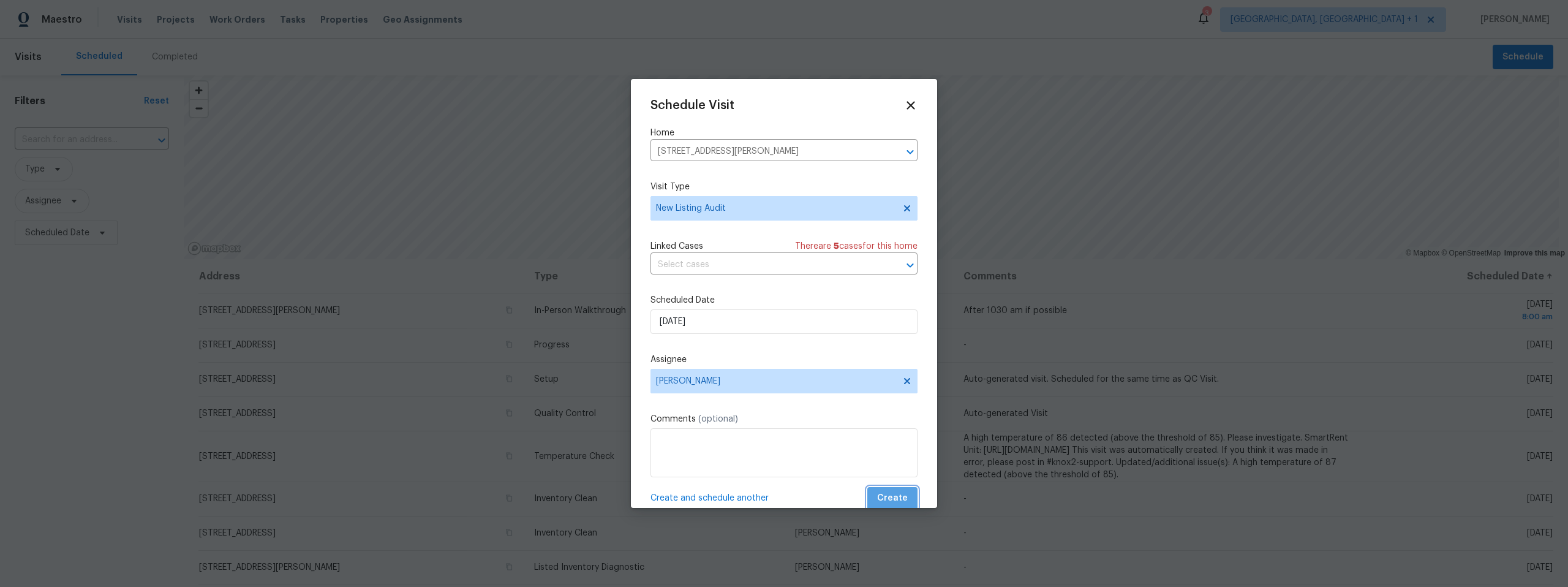
click at [892, 498] on span "Create" at bounding box center [892, 498] width 30 height 15
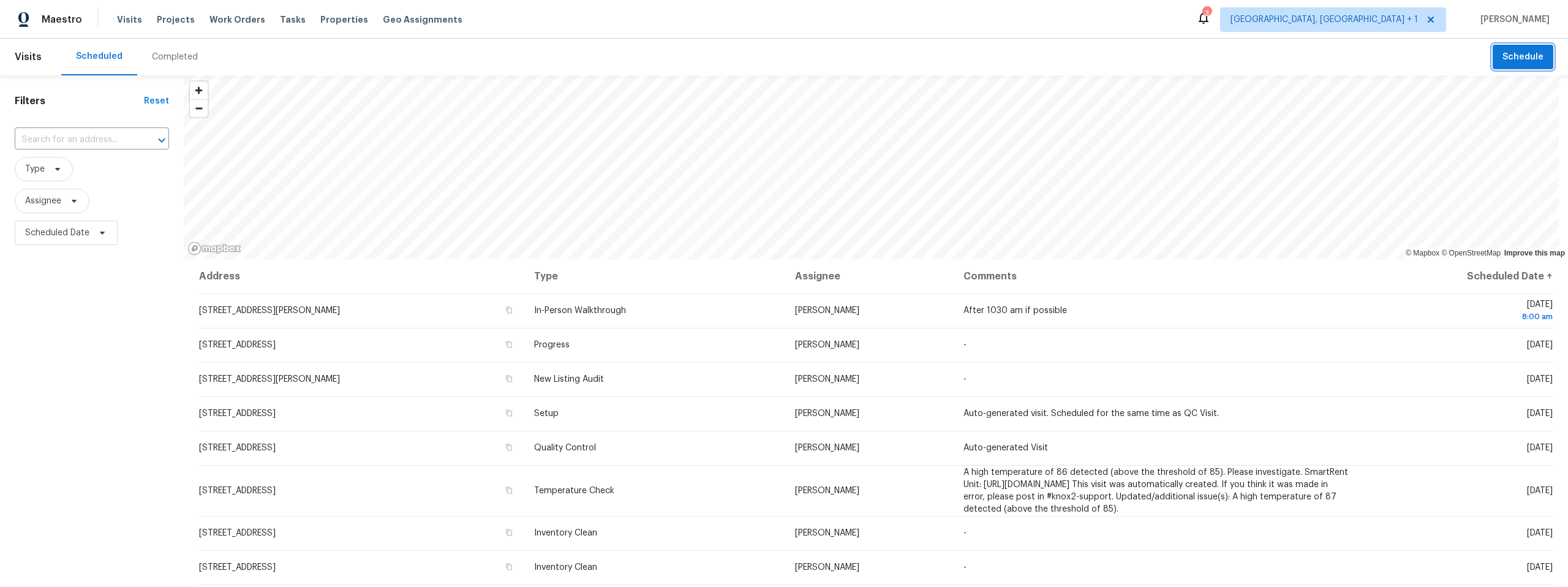
click at [1506, 55] on span "Schedule" at bounding box center [1522, 57] width 41 height 15
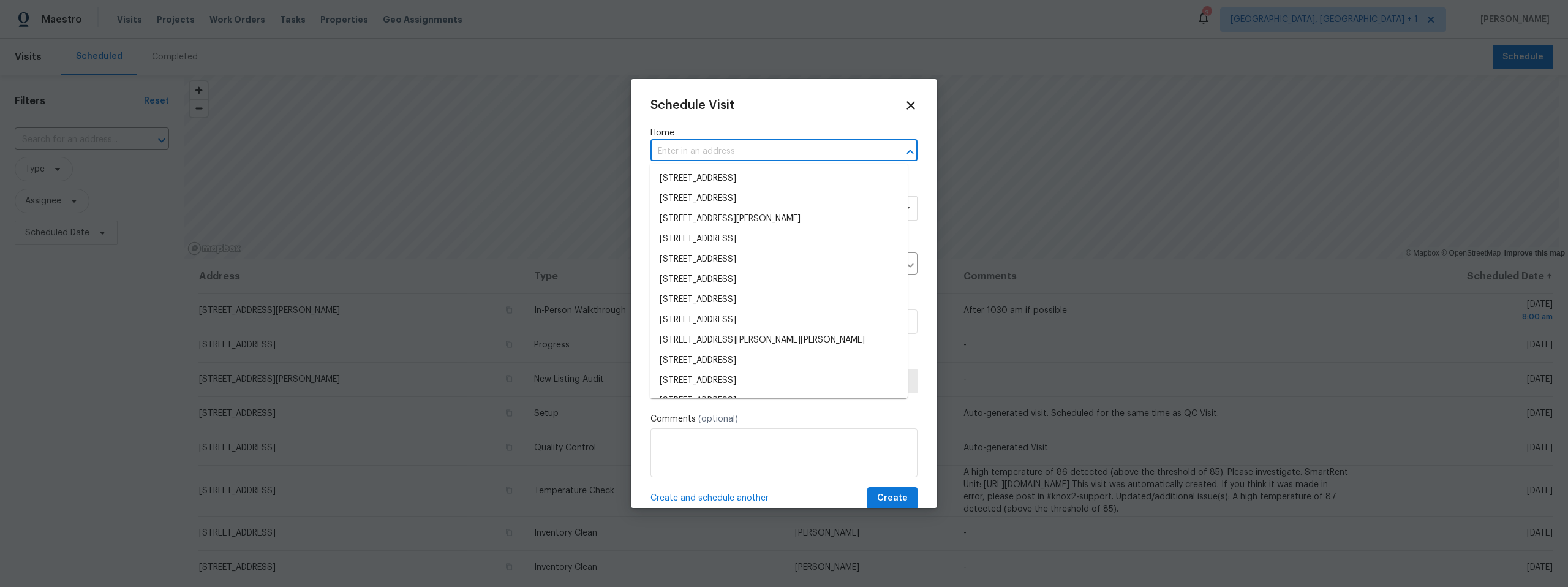
paste input "[STREET_ADDRESS]"
type input "[STREET_ADDRESS]"
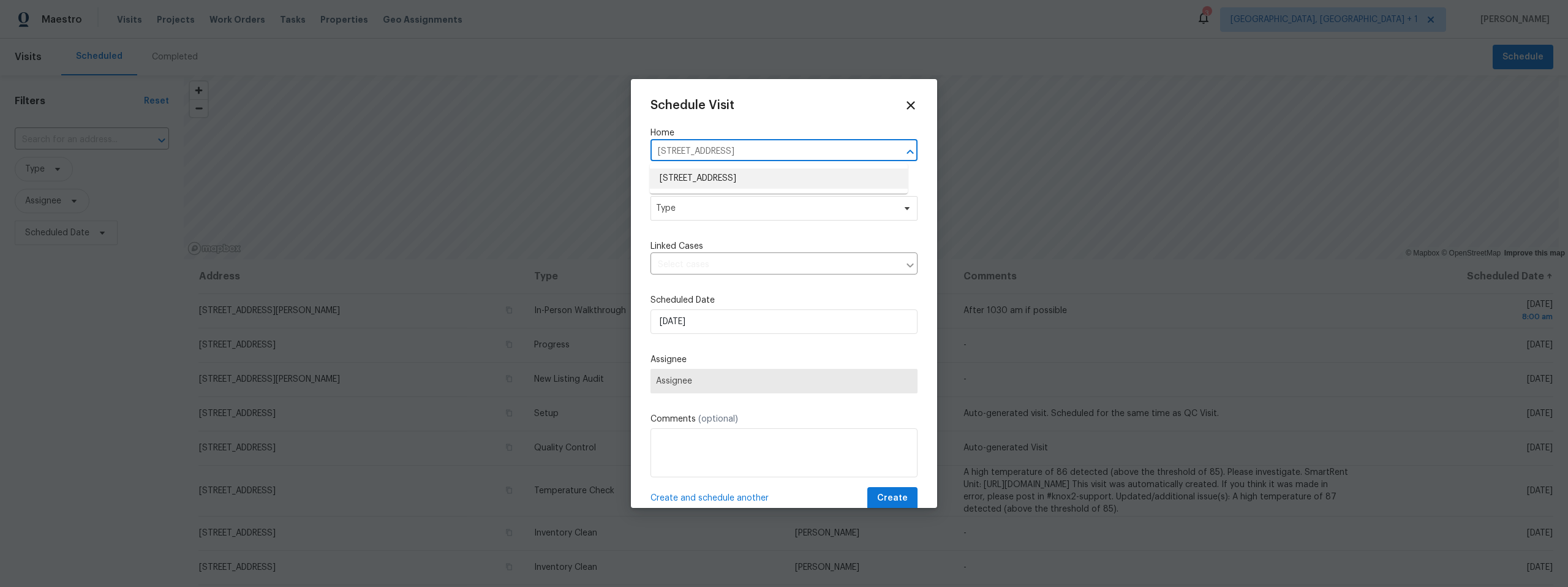
click at [717, 180] on li "3960 S Cedarwood Way, Tucson, AZ 85730" at bounding box center [779, 179] width 258 height 20
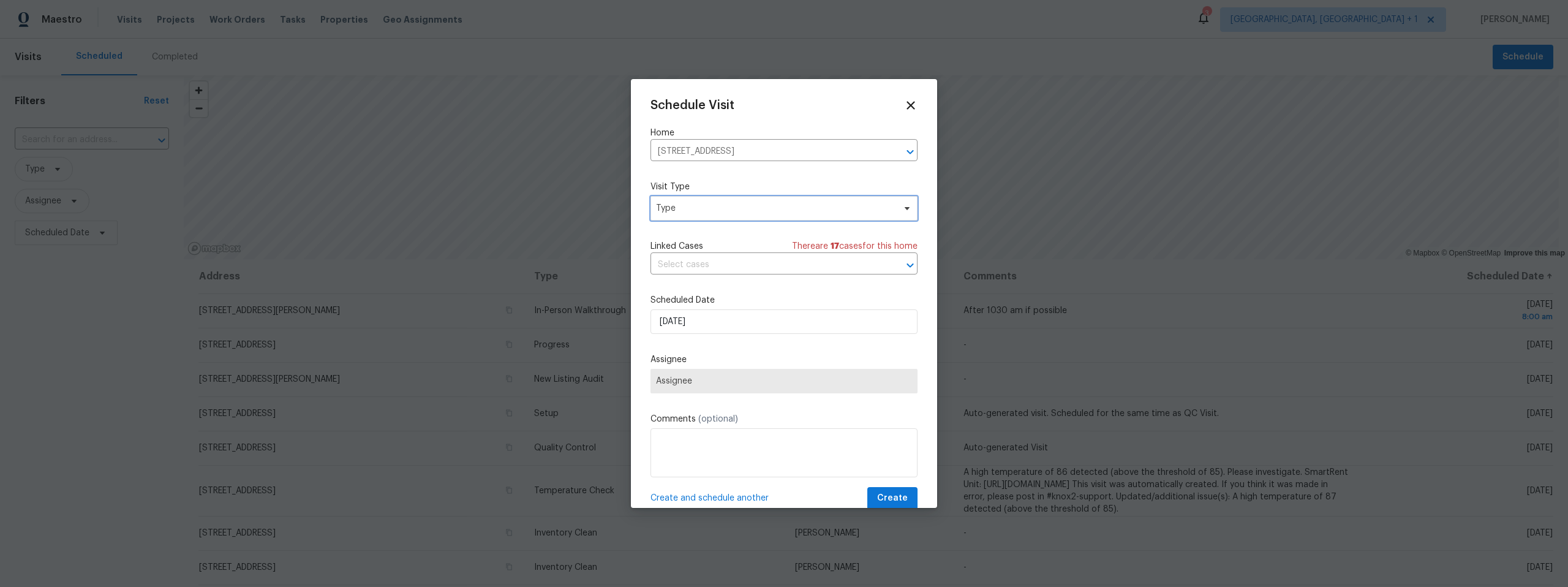
click at [699, 208] on span "Type" at bounding box center [775, 208] width 238 height 13
type input "new"
click at [686, 265] on div "New Listing Audit" at bounding box center [692, 266] width 70 height 13
click at [701, 380] on span "Assignee" at bounding box center [776, 381] width 240 height 10
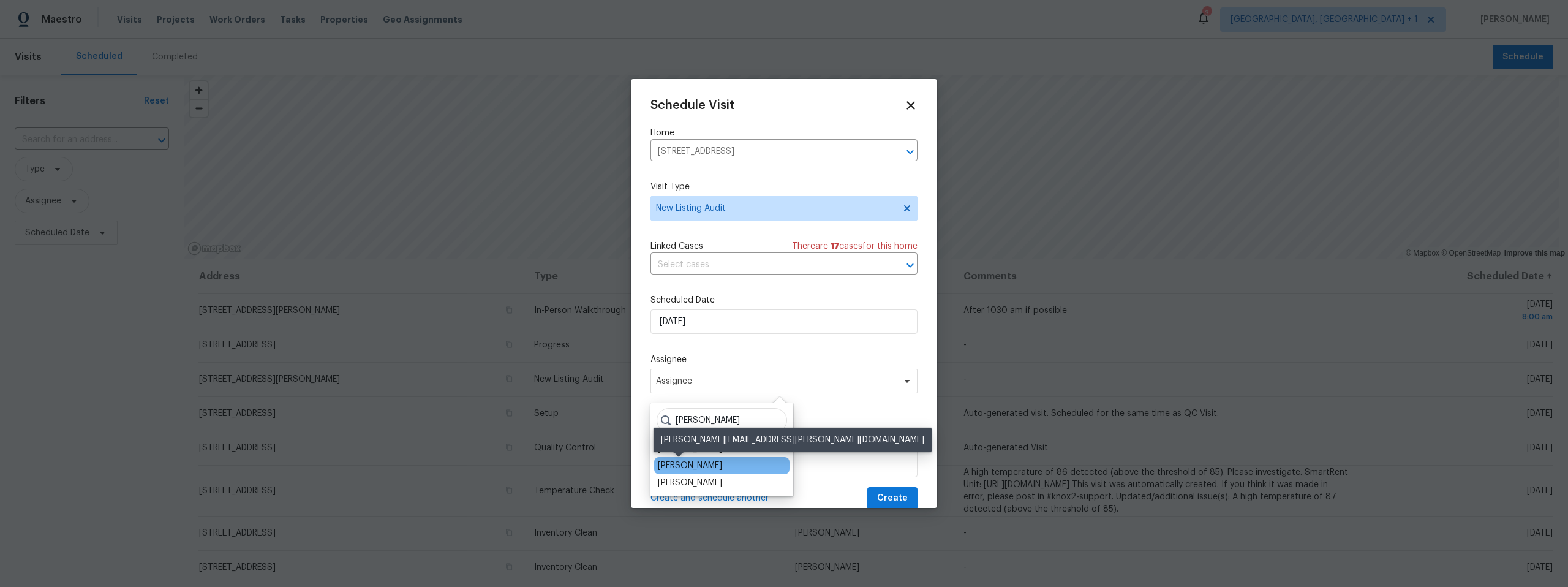
type input "john"
click at [687, 460] on div "[PERSON_NAME]" at bounding box center [690, 466] width 64 height 13
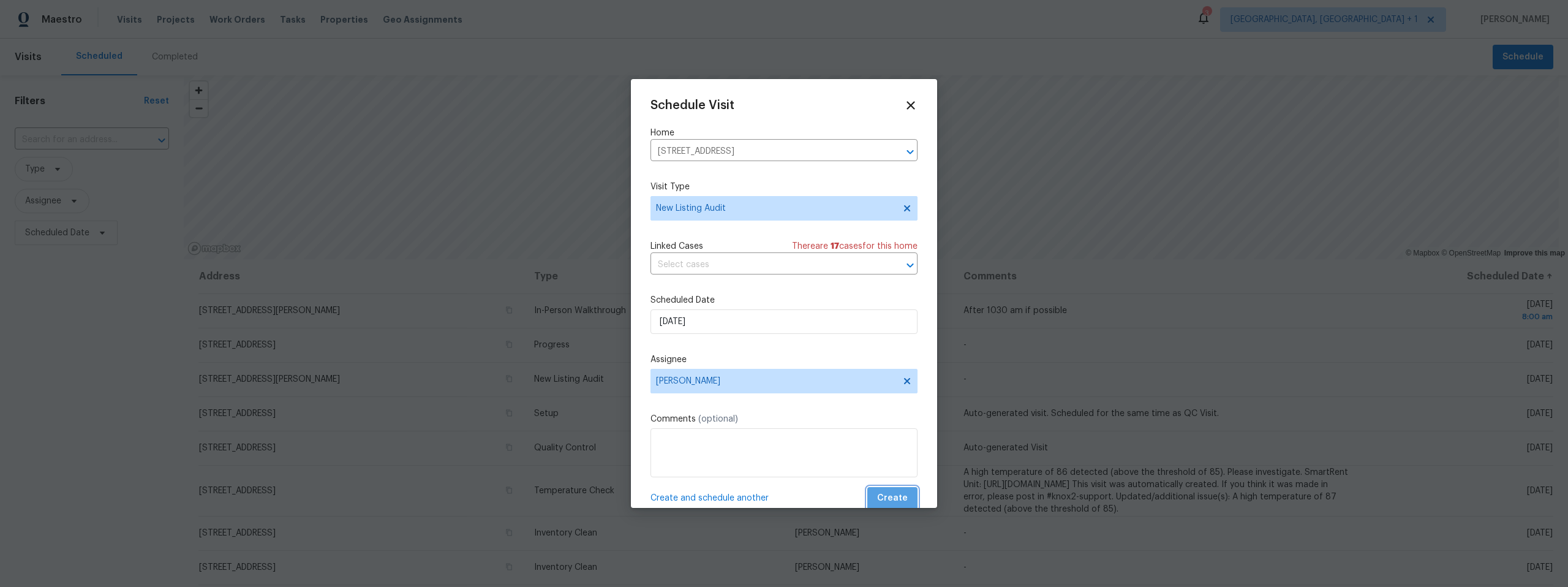
click at [891, 493] on span "Create" at bounding box center [892, 498] width 30 height 15
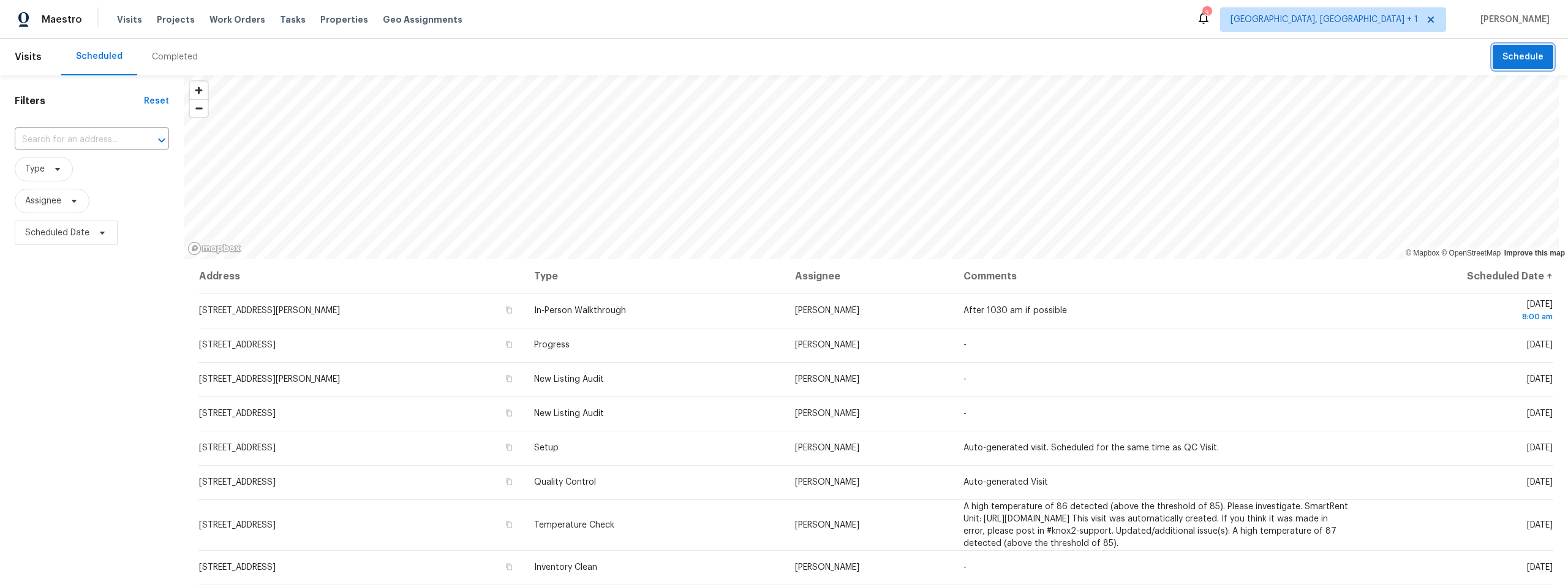
click at [1518, 54] on span "Schedule" at bounding box center [1522, 57] width 41 height 15
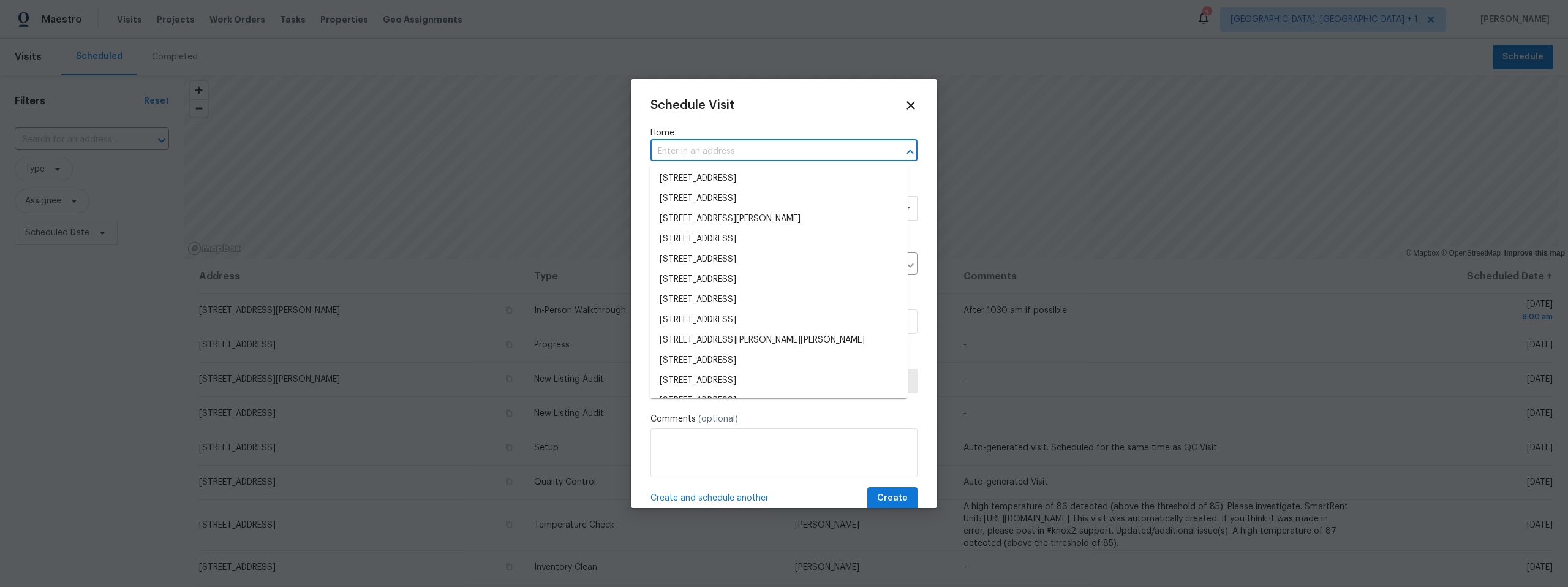
paste input "3701 E 2nd St Apt A Tucson AZ 85716"
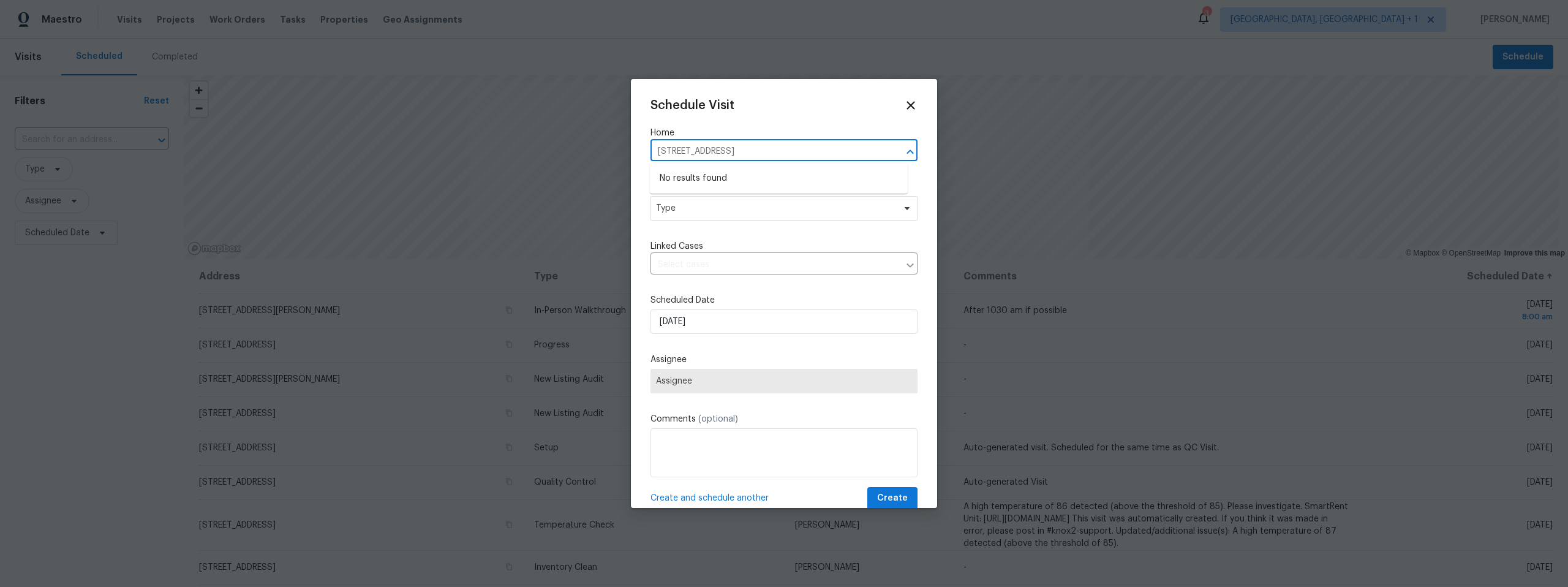
drag, startPoint x: 800, startPoint y: 151, endPoint x: 715, endPoint y: 150, distance: 85.0
click at [715, 150] on input "3701 E 2nd St Apt A Tucson AZ 85716" at bounding box center [767, 151] width 233 height 19
type input "3701 E 2nd St"
click at [731, 171] on li "3701 E 2nd St Apt A, Tucson, AZ 85716" at bounding box center [779, 179] width 258 height 20
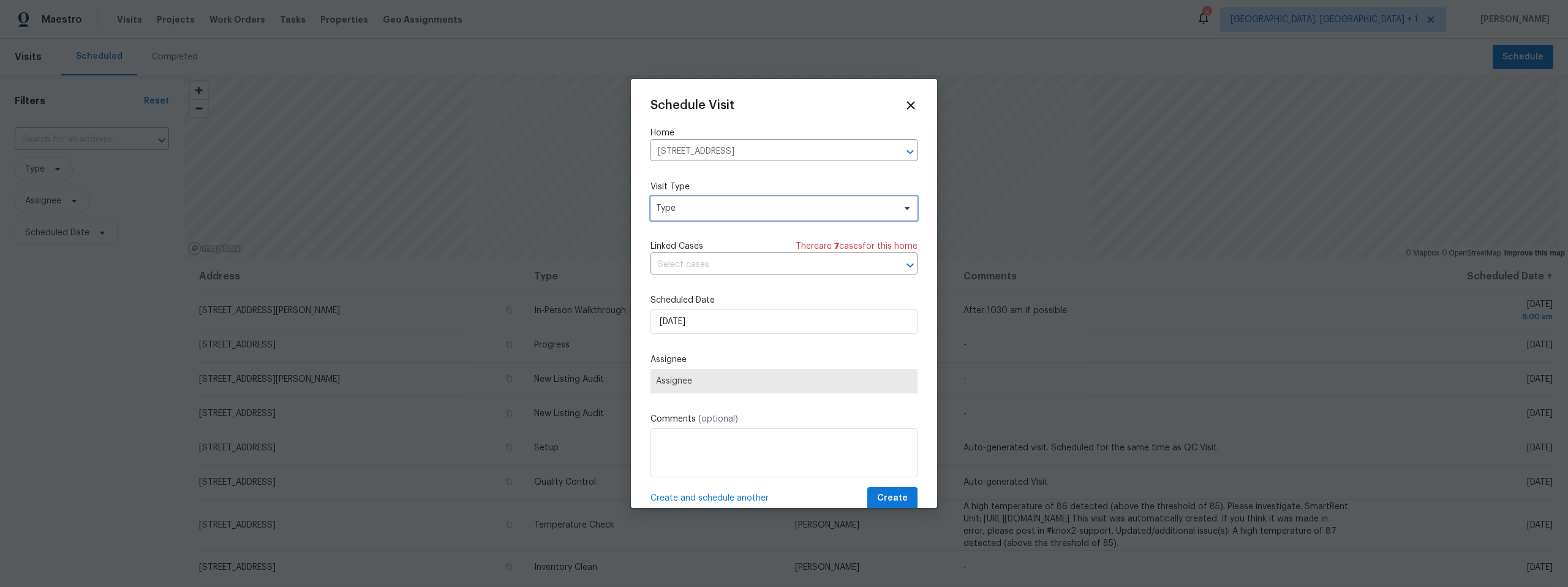
click at [712, 207] on span "Type" at bounding box center [775, 208] width 238 height 13
type input "progr"
click at [706, 278] on div "Progress" at bounding box center [721, 283] width 135 height 17
click at [676, 280] on div "Progress" at bounding box center [676, 283] width 35 height 13
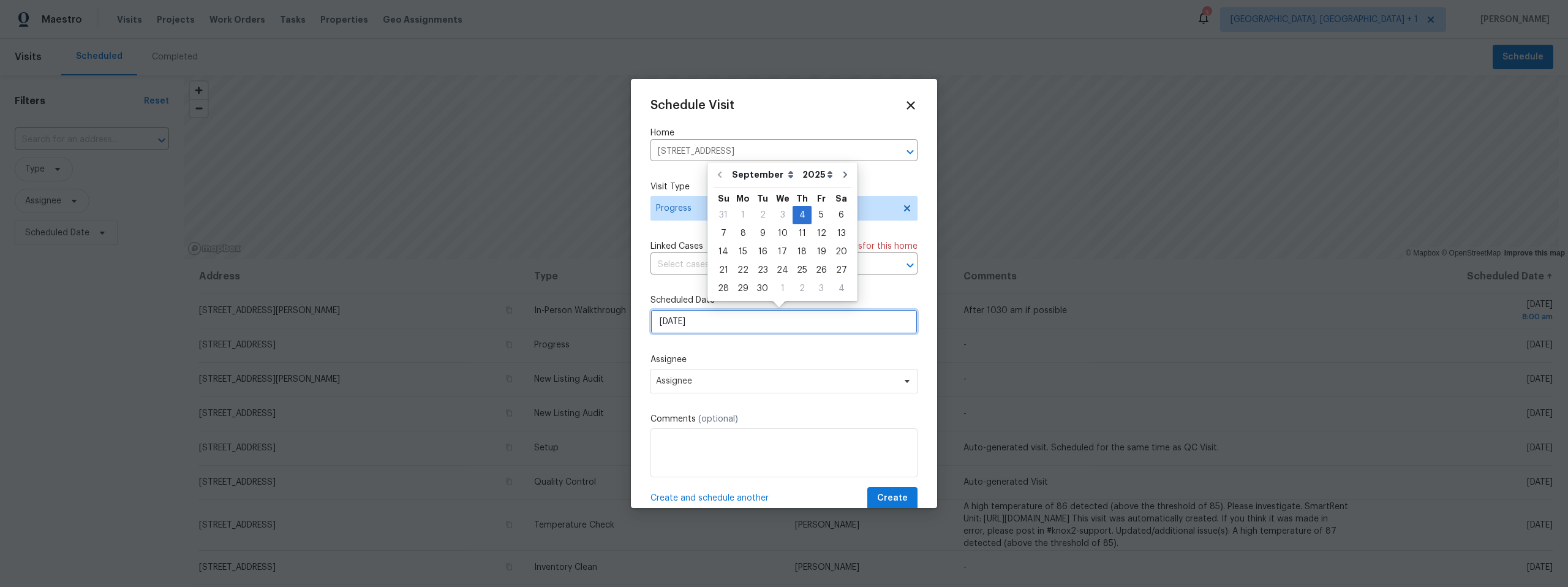
click at [707, 323] on input "9/4/2025" at bounding box center [784, 321] width 267 height 24
click at [816, 213] on div "5" at bounding box center [821, 215] width 19 height 17
type input "9/5/2025"
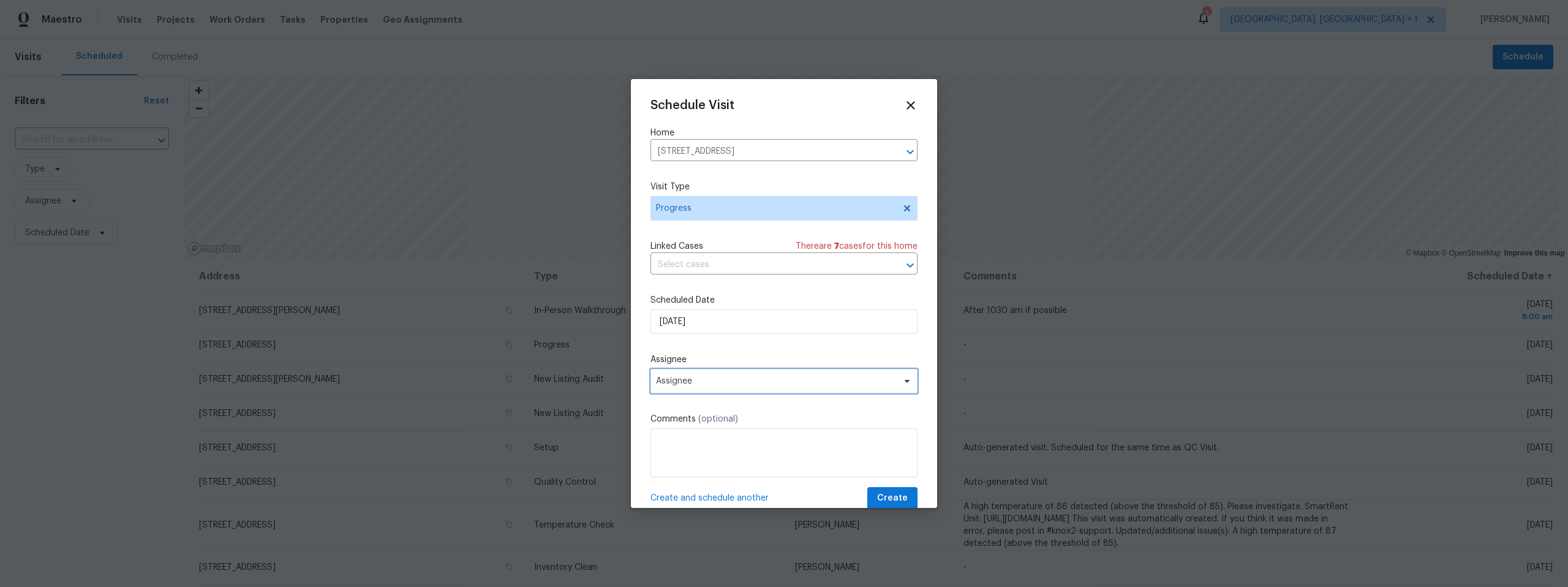
click at [718, 374] on span "Assignee" at bounding box center [784, 380] width 267 height 24
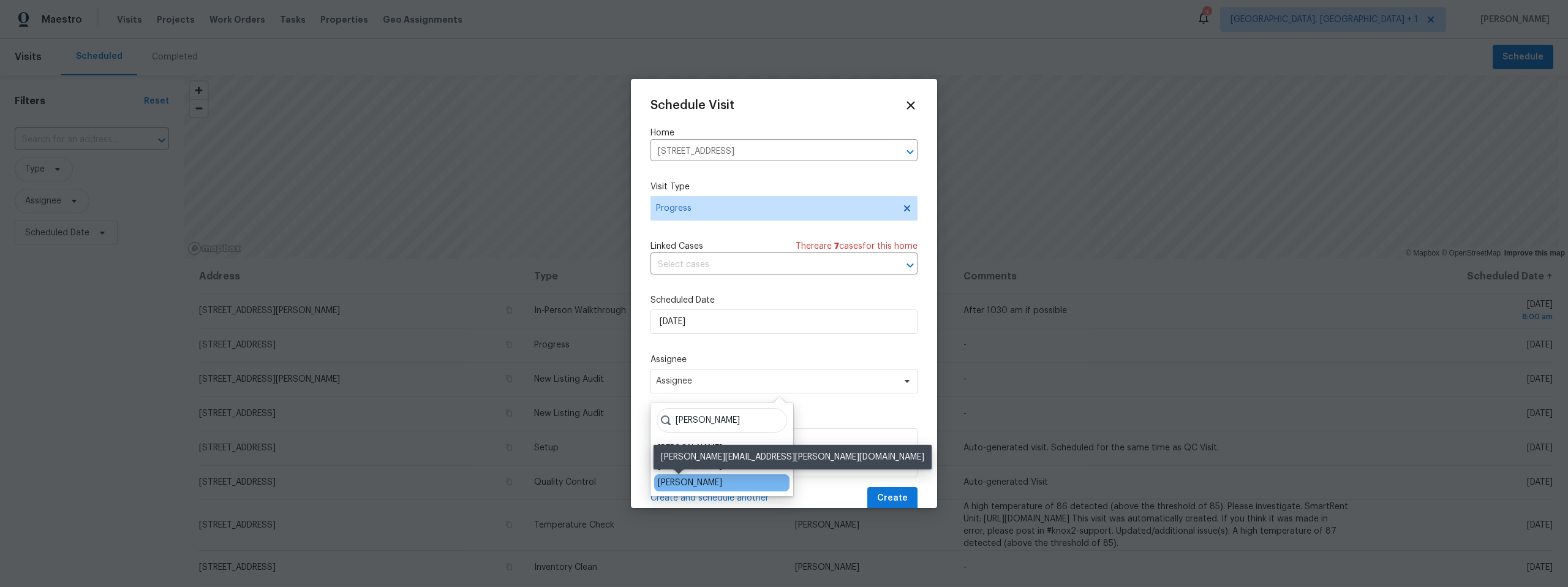
type input "john"
click at [687, 479] on div "[PERSON_NAME]" at bounding box center [690, 482] width 64 height 13
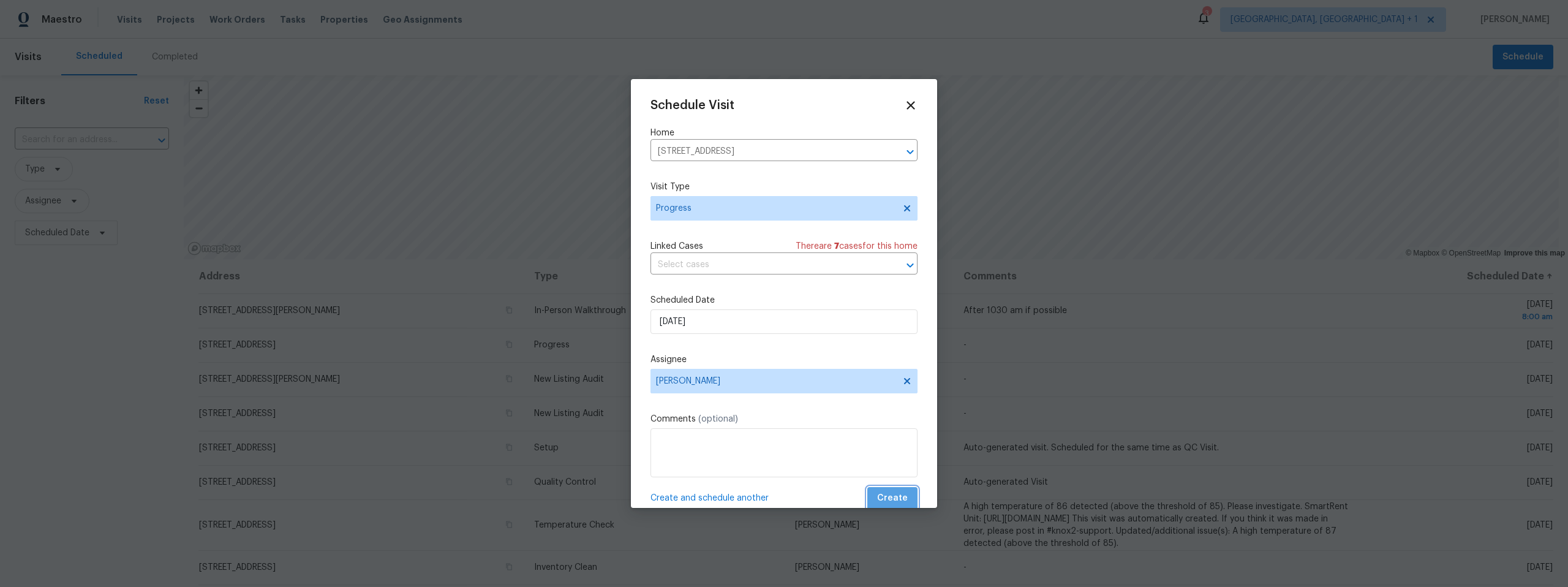
click at [901, 493] on button "Create" at bounding box center [892, 498] width 51 height 23
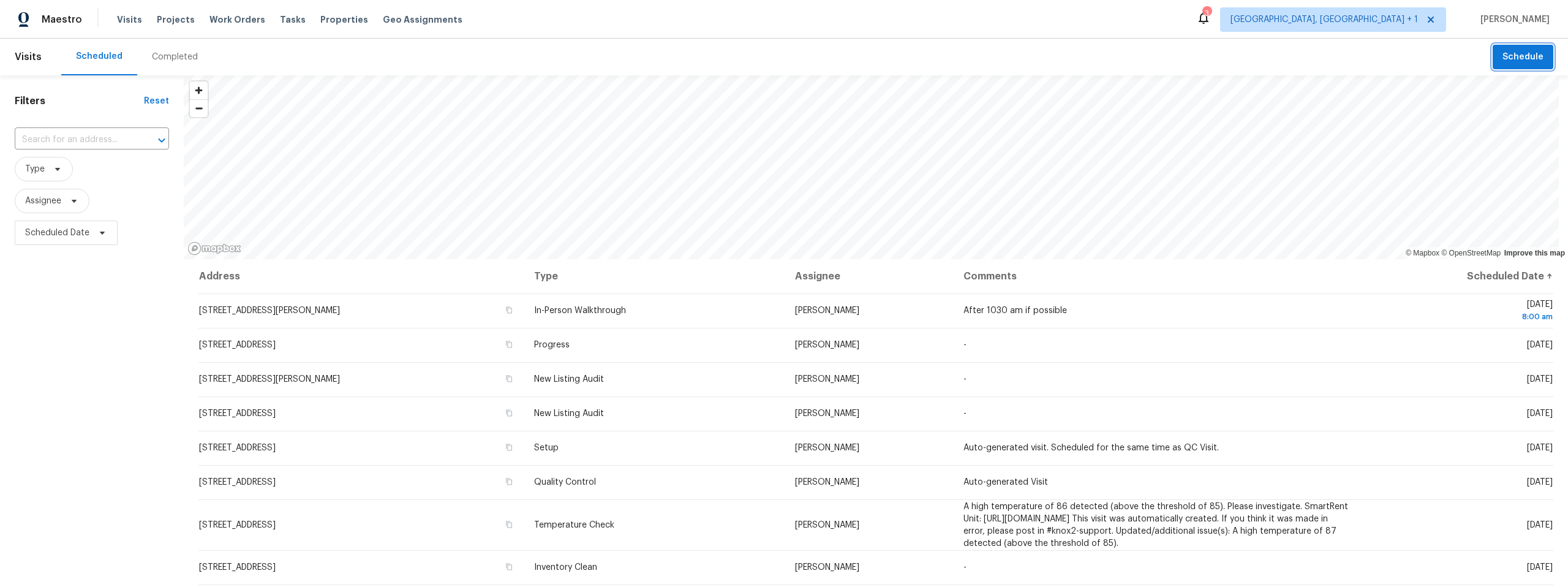
click at [1506, 55] on span "Schedule" at bounding box center [1522, 57] width 41 height 15
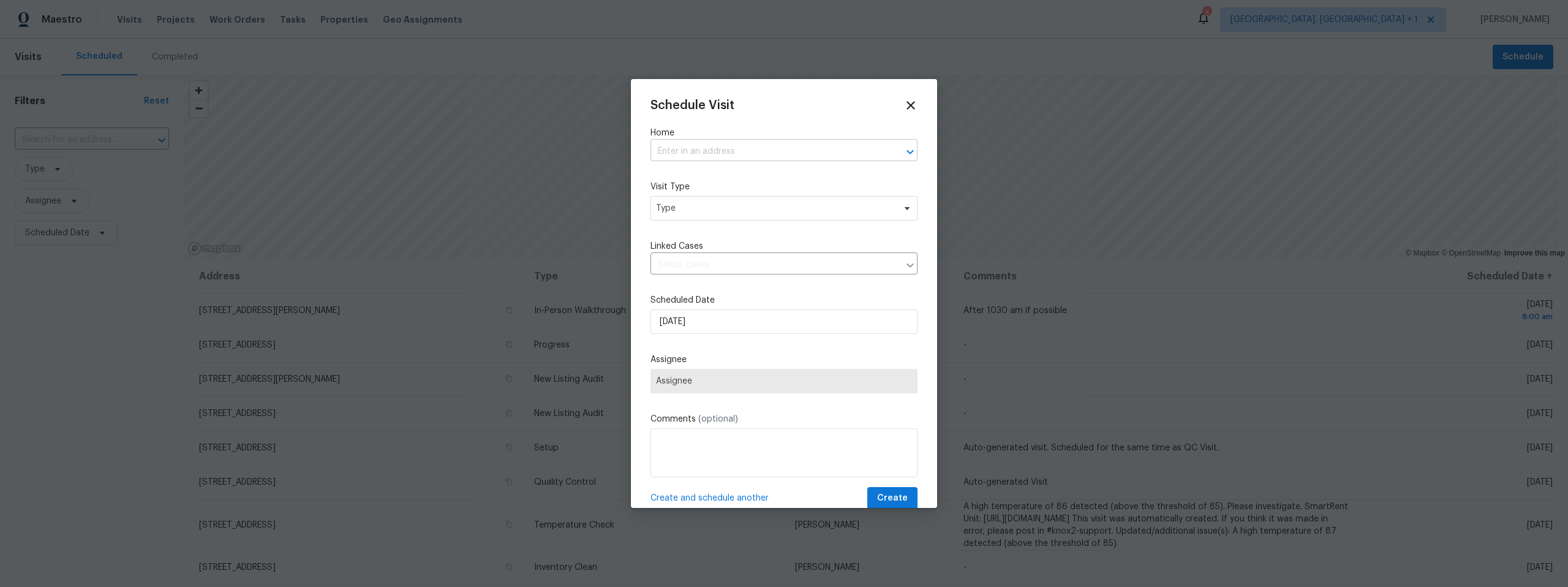
click at [668, 152] on input "text" at bounding box center [767, 151] width 233 height 19
paste input "6457 W Smoky Falls Way Tucson AZ 85757"
type input "6457 W Smoky Falls Way Tucson AZ 85757"
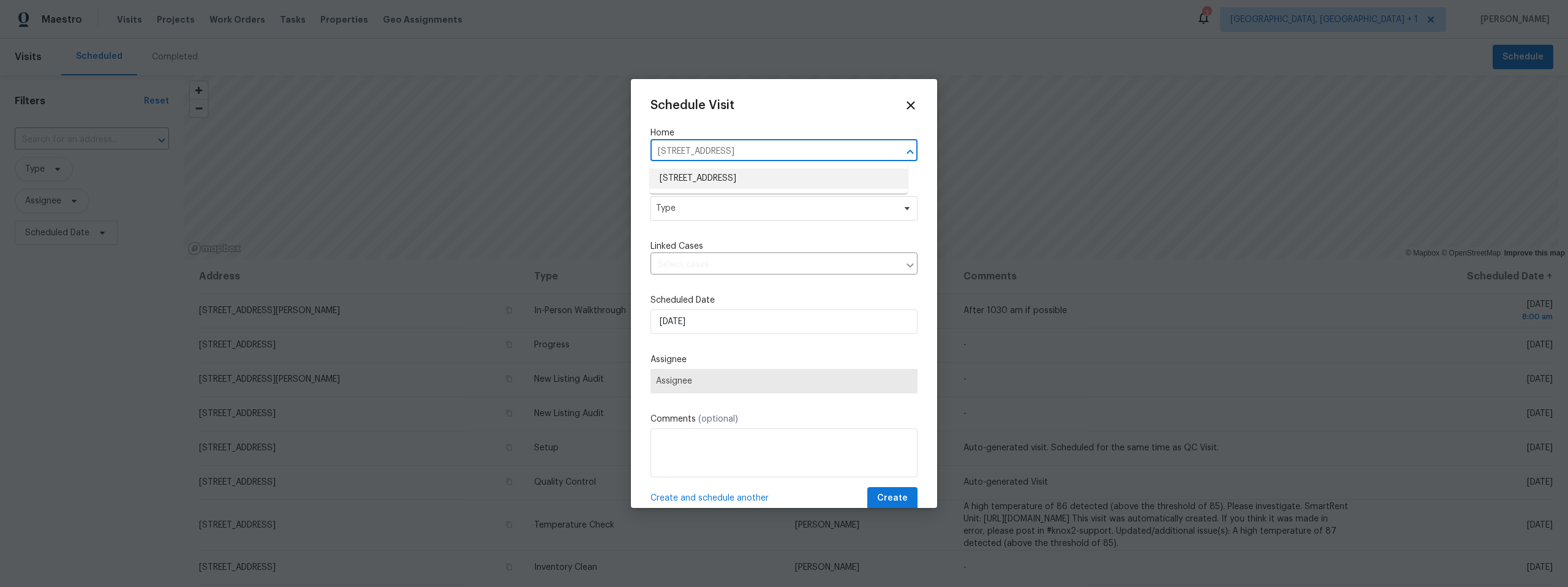
click at [726, 178] on li "6457 W Smoky Falls Way, Tucson, AZ 85757" at bounding box center [779, 179] width 258 height 20
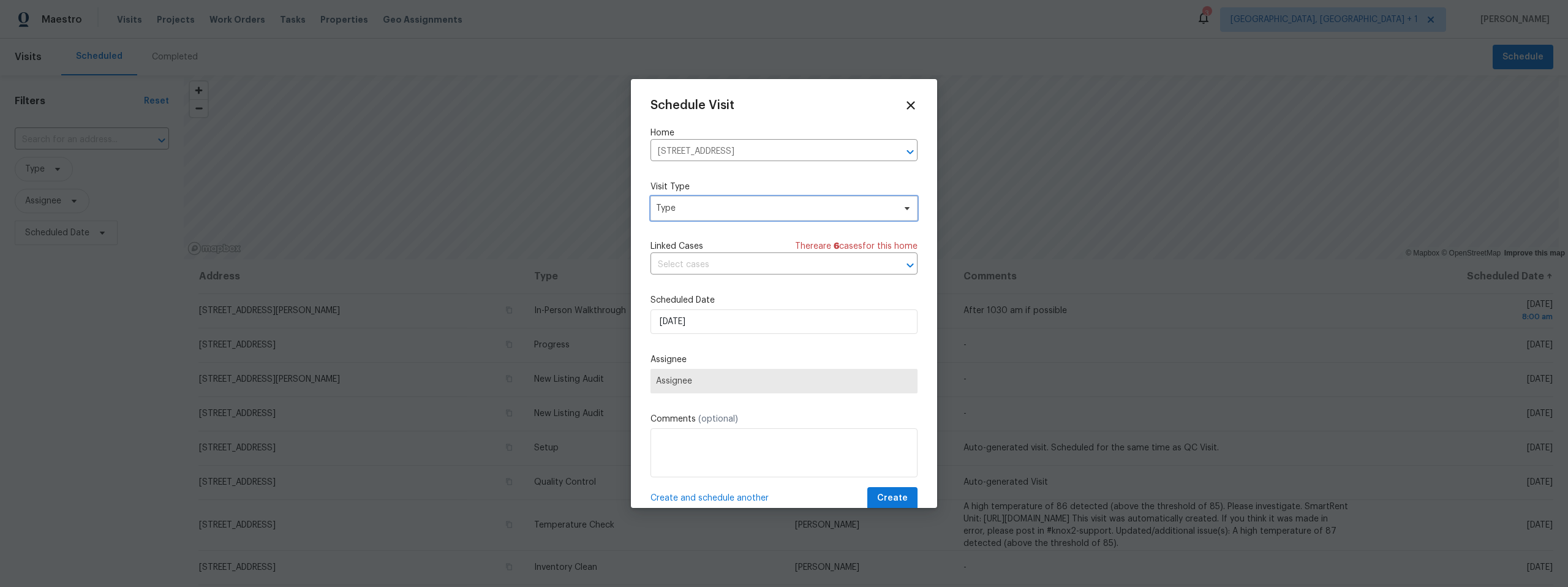
click at [712, 206] on span "Type" at bounding box center [775, 208] width 238 height 13
type input "pro"
click at [671, 282] on div "Progress" at bounding box center [676, 283] width 35 height 13
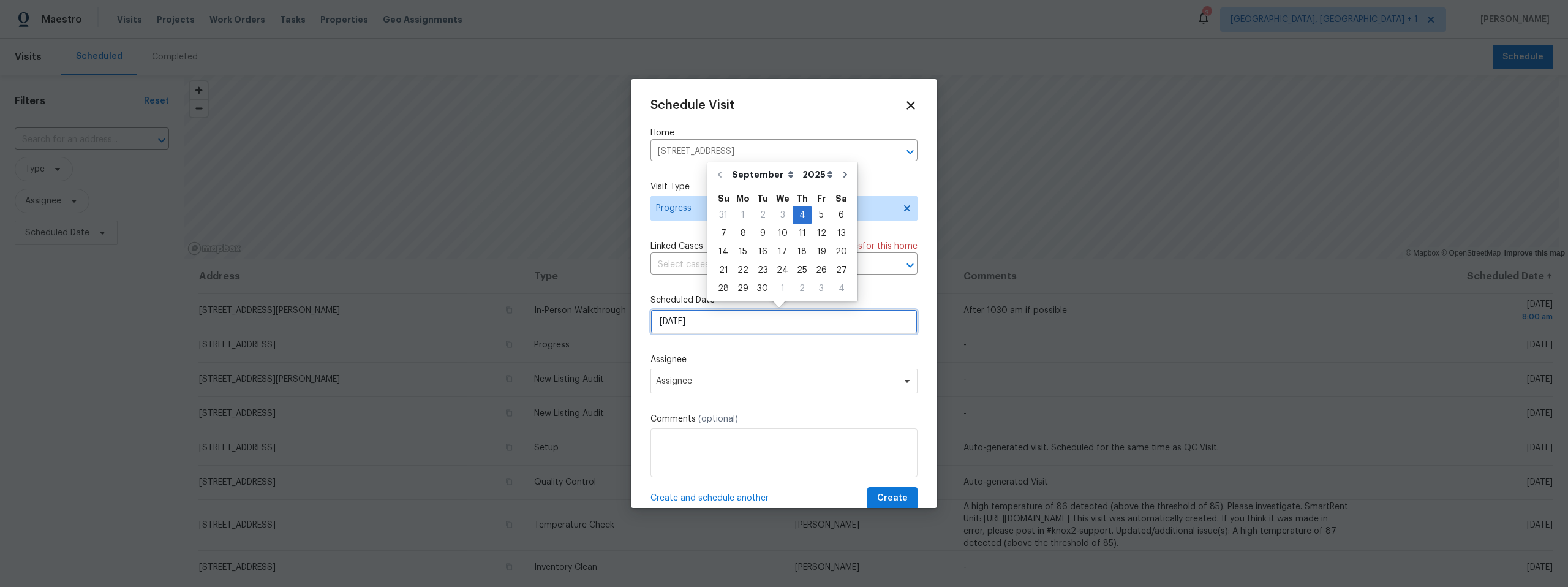
click at [703, 323] on input "9/4/2025" at bounding box center [784, 321] width 267 height 24
click at [815, 213] on div "5" at bounding box center [821, 215] width 19 height 17
type input "9/5/2025"
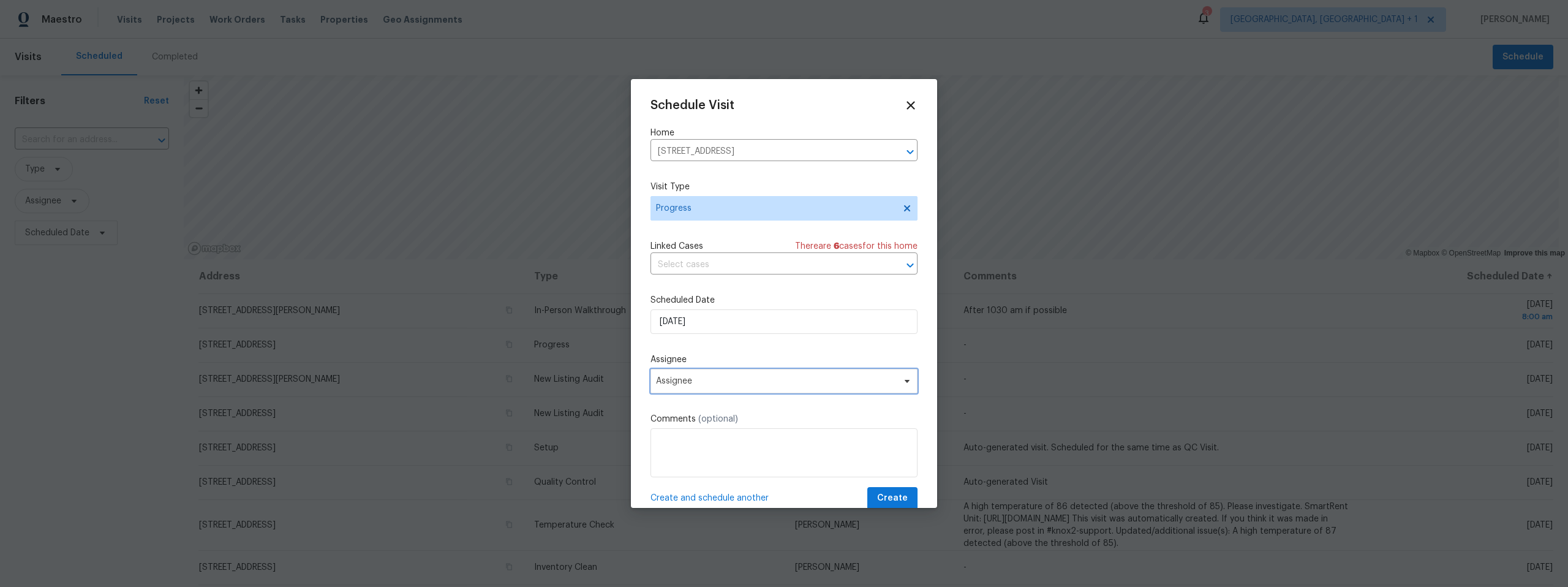
click at [694, 375] on span "Assignee" at bounding box center [784, 380] width 267 height 24
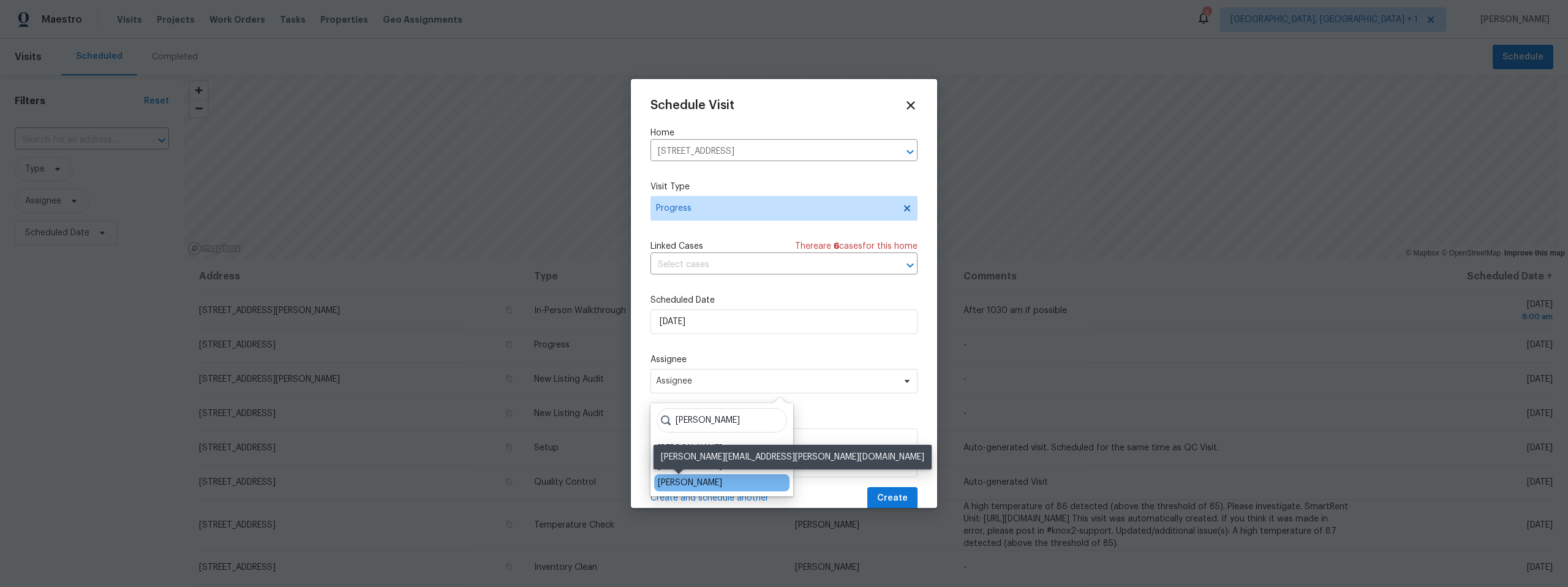
type input "john"
click at [664, 477] on div "[PERSON_NAME]" at bounding box center [690, 482] width 64 height 13
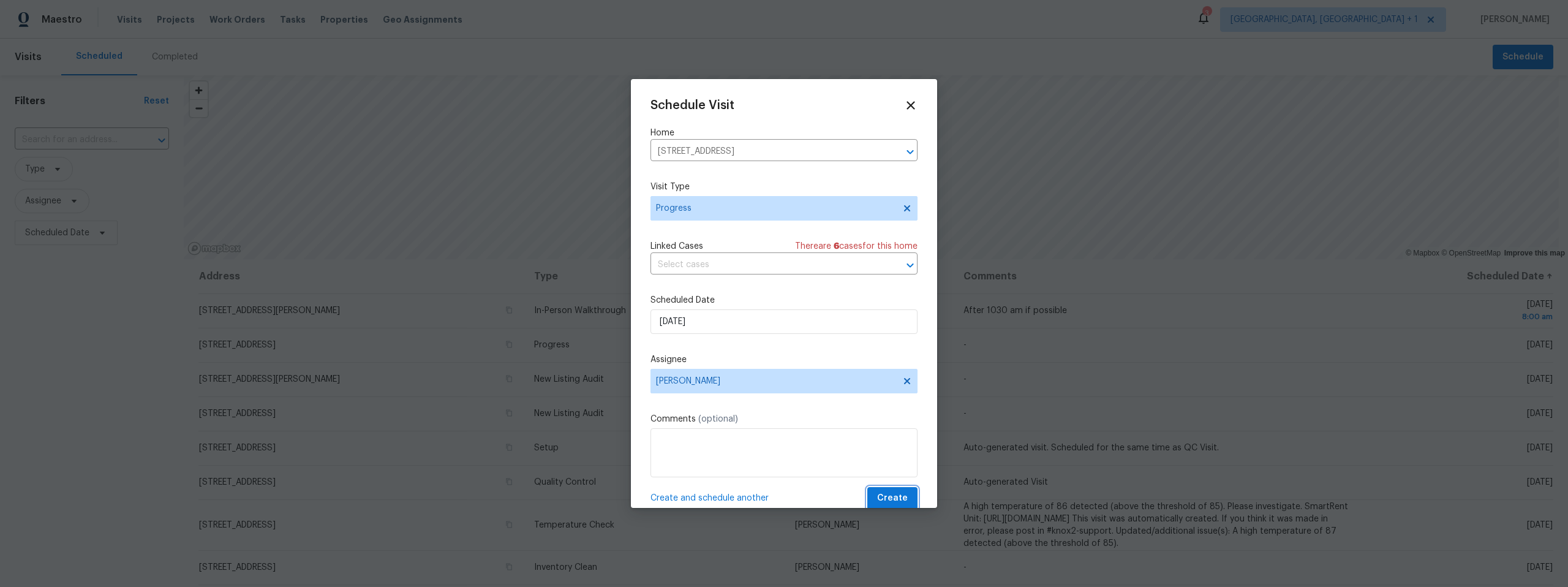
click at [879, 495] on span "Create" at bounding box center [892, 498] width 30 height 15
